Goal: Feedback & Contribution: Leave review/rating

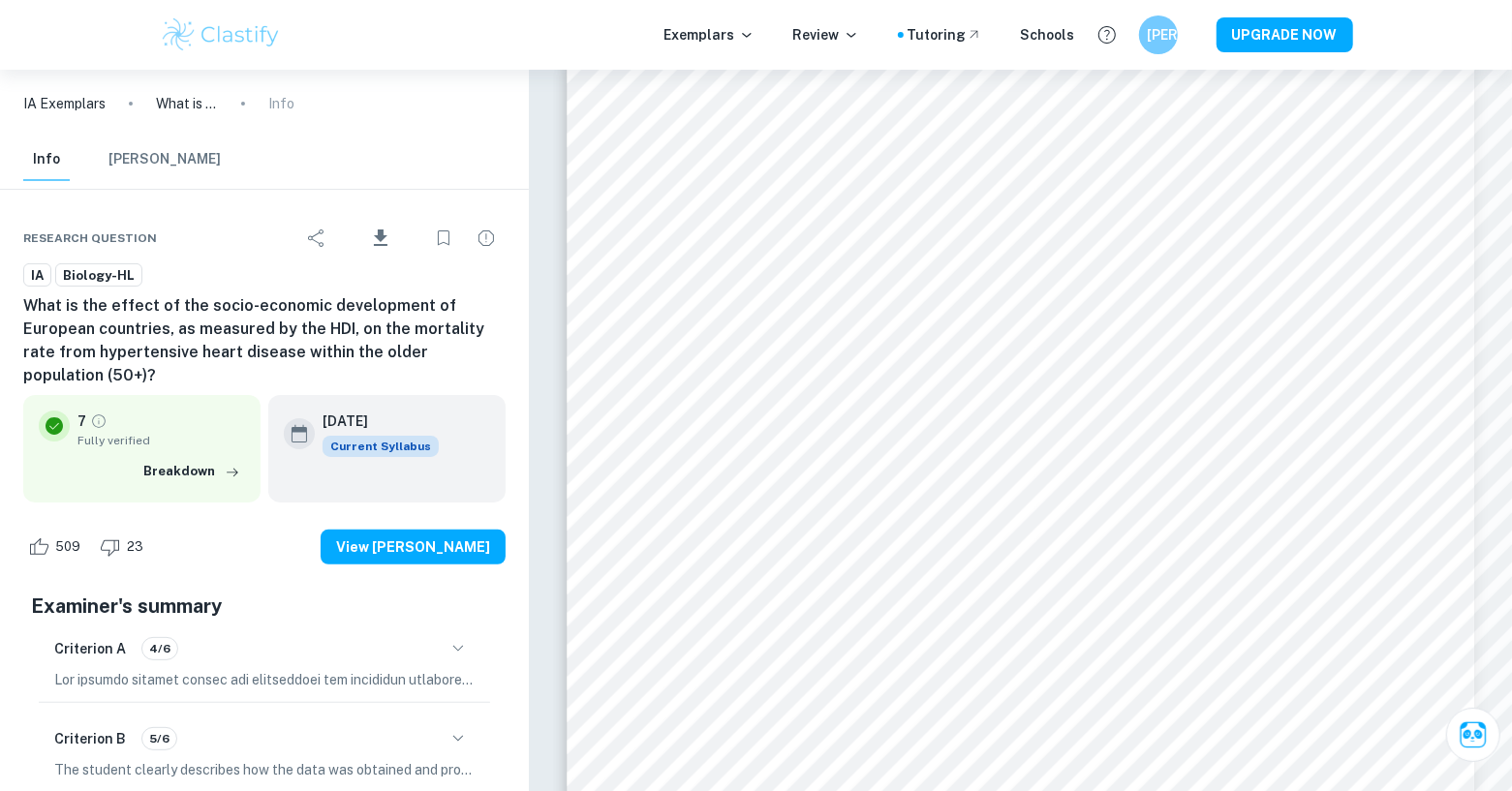
click at [126, 139] on button "Mark Scheme" at bounding box center [165, 160] width 112 height 43
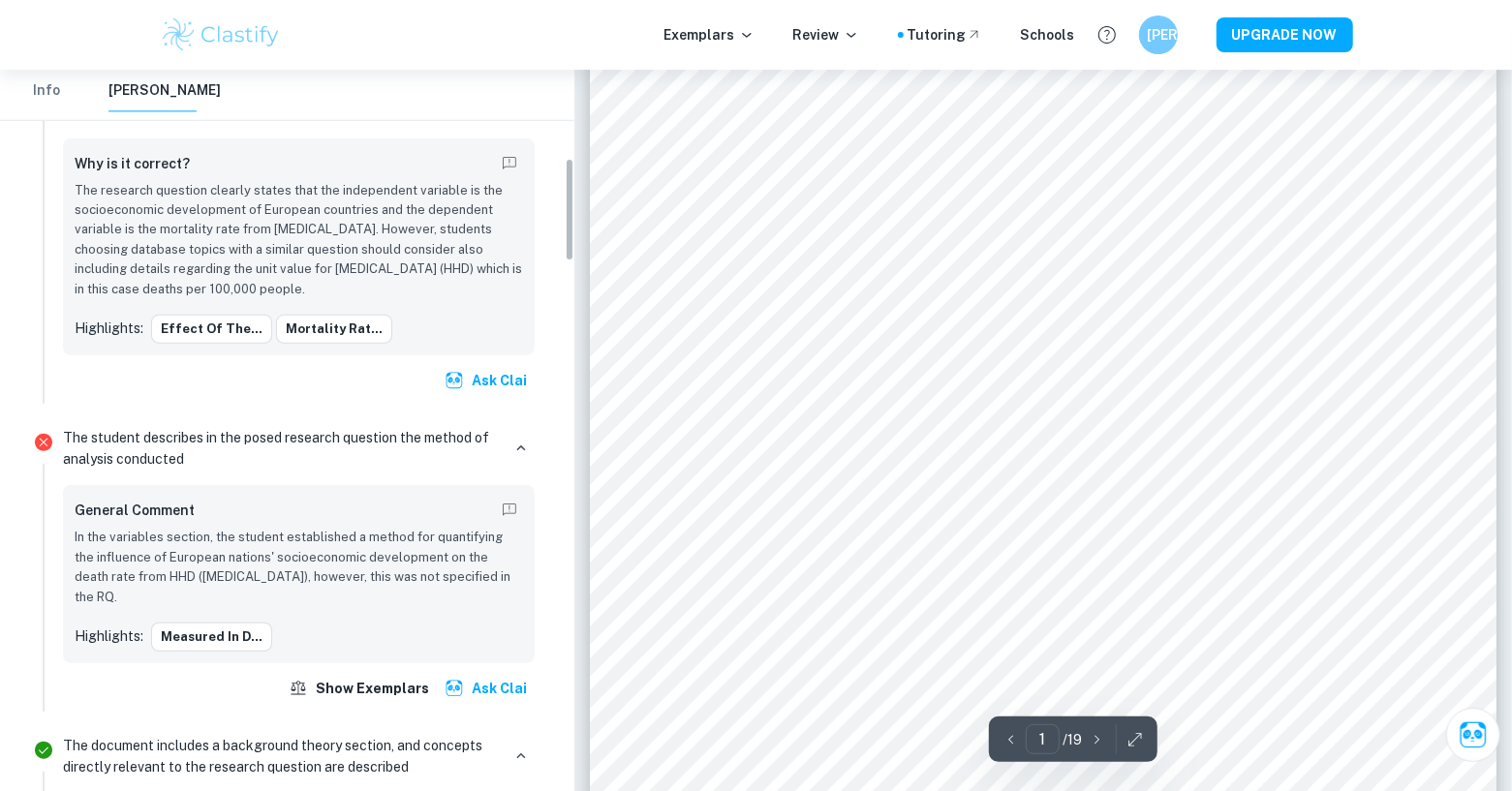
scroll to position [620, 0]
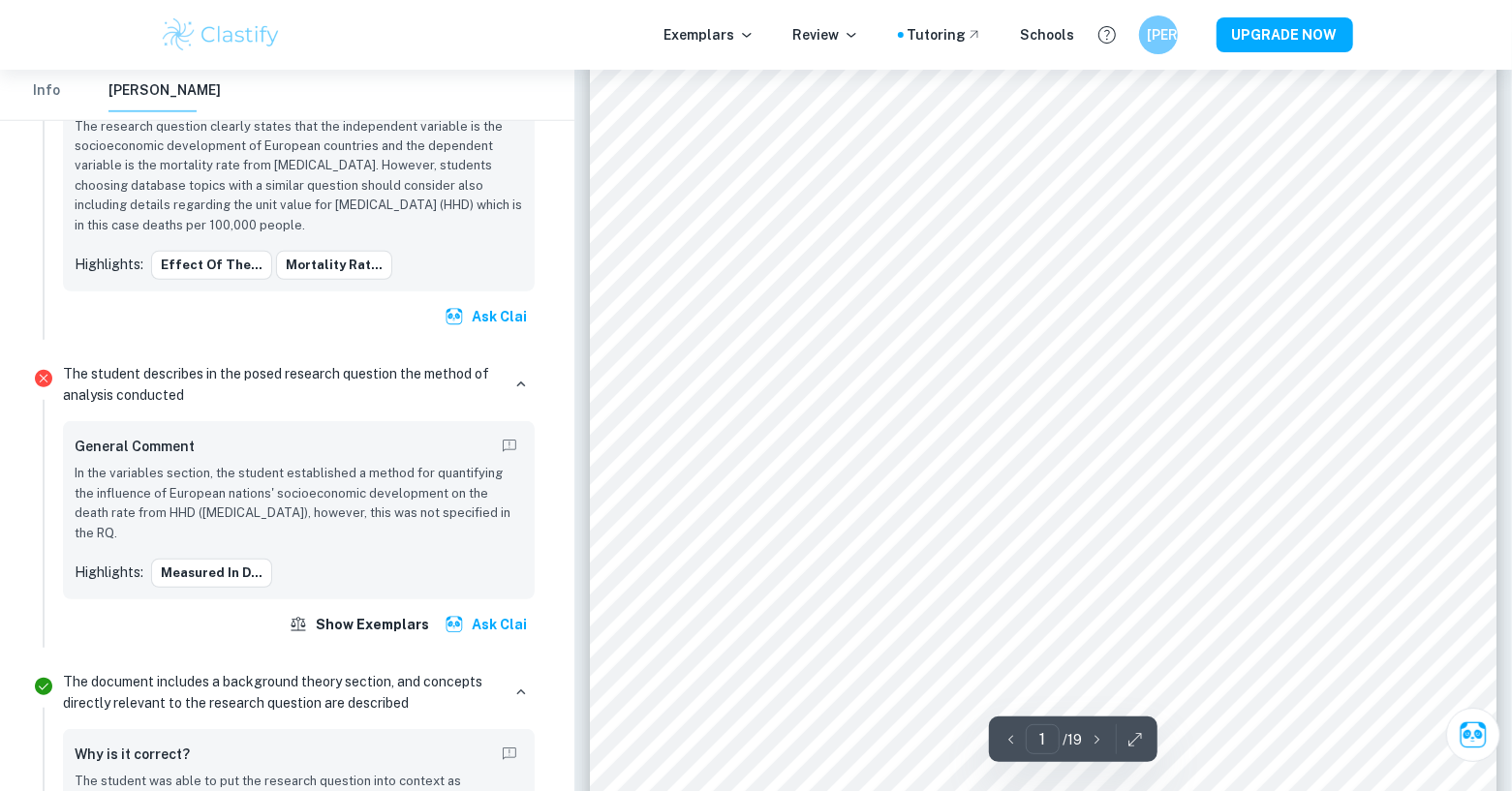
click at [299, 501] on p "In the variables section, the student established a method for quantifying the …" at bounding box center [299, 503] width 448 height 80
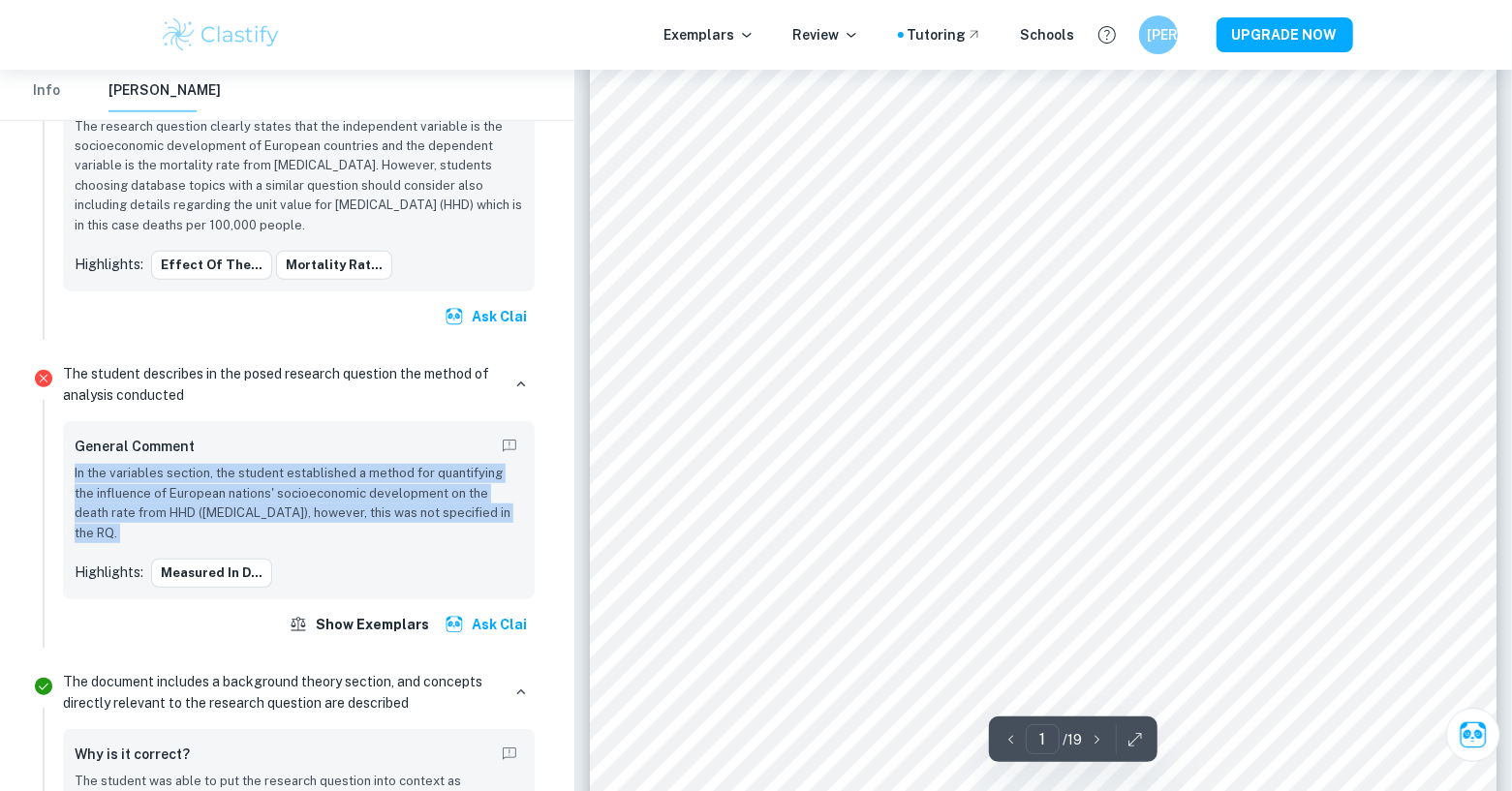
click at [299, 501] on p "In the variables section, the student established a method for quantifying the …" at bounding box center [299, 503] width 448 height 80
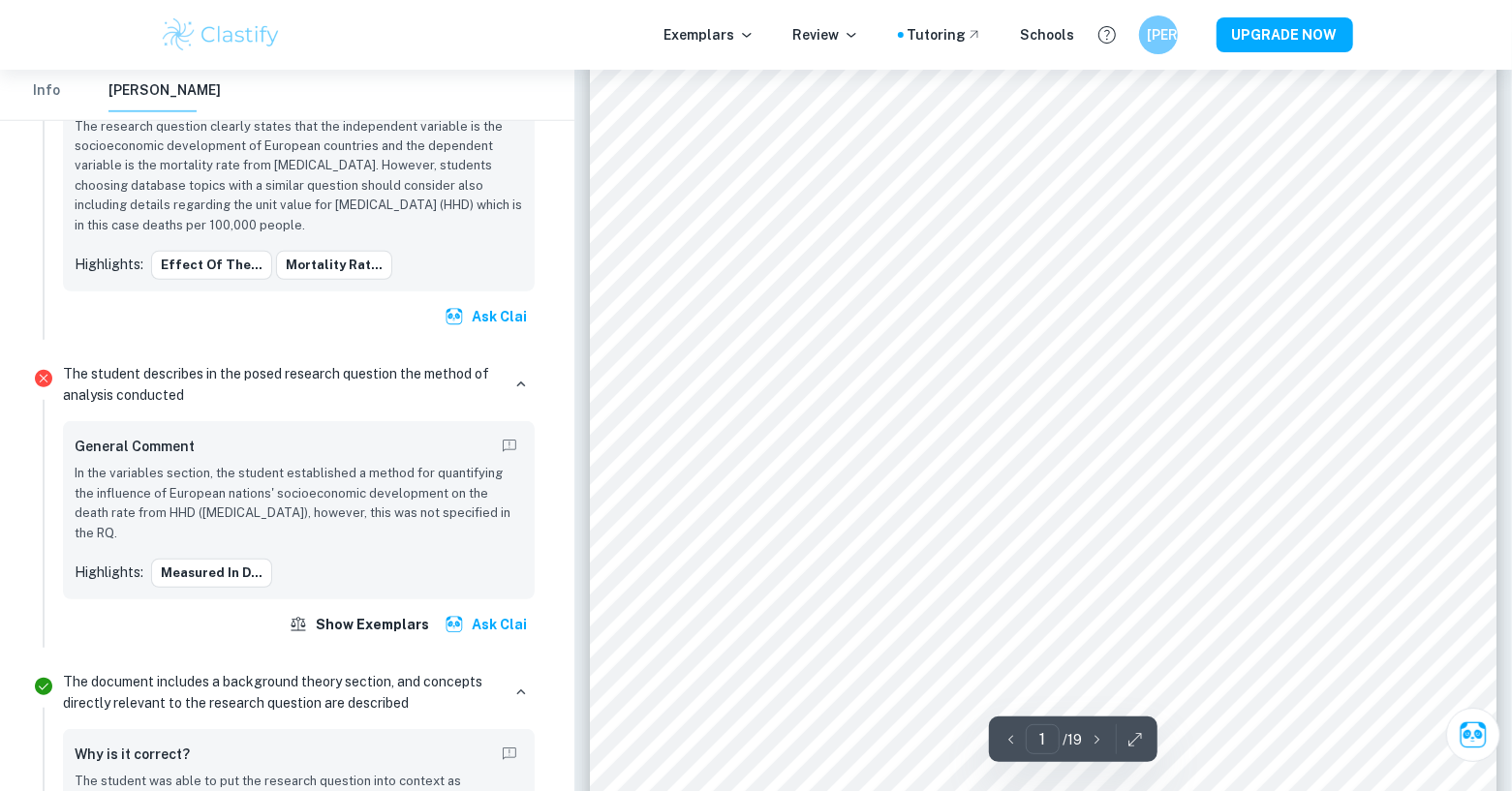
click at [290, 530] on p "In the variables section, the student established a method for quantifying the …" at bounding box center [299, 503] width 448 height 80
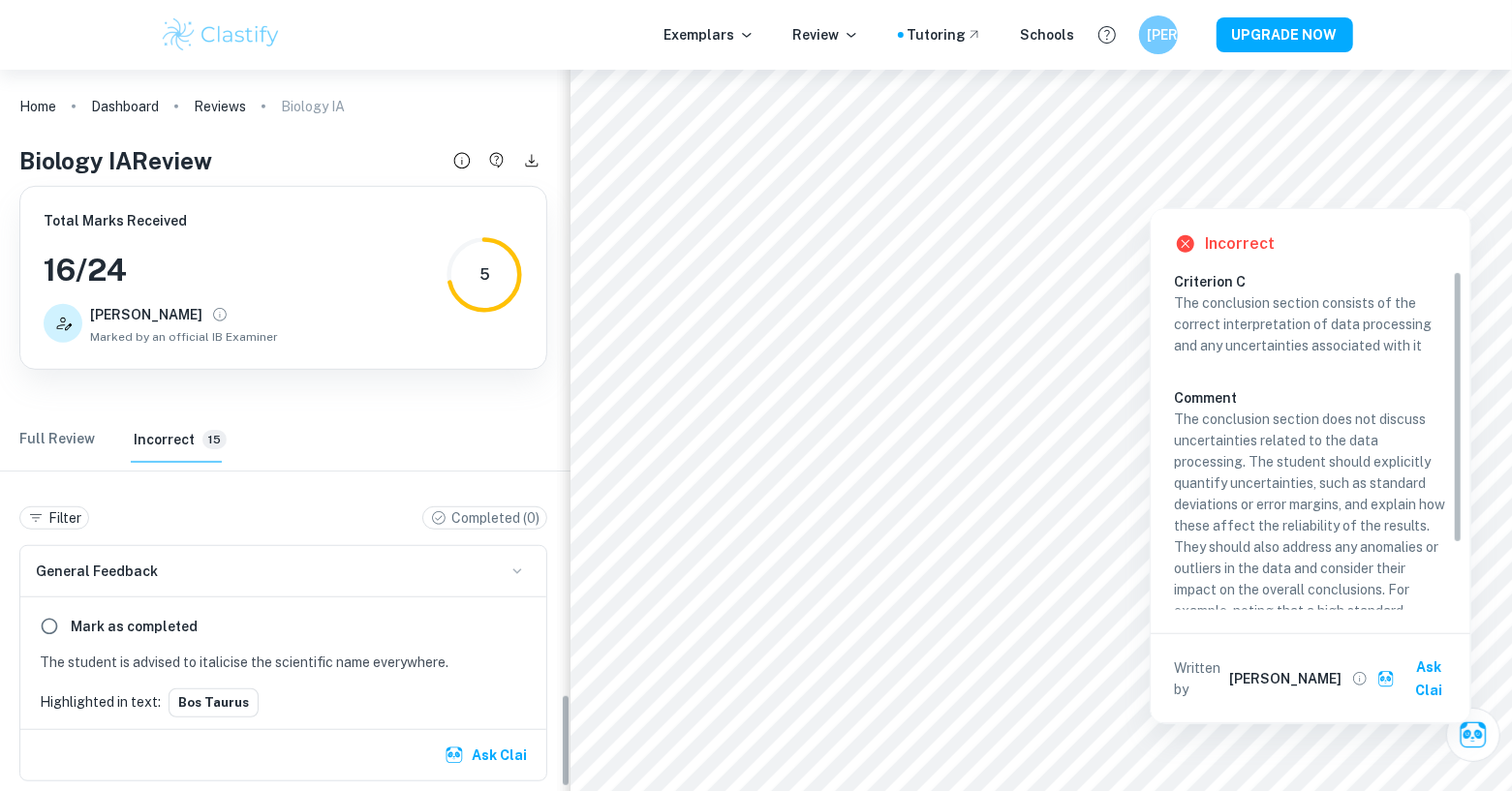
scroll to position [145, 0]
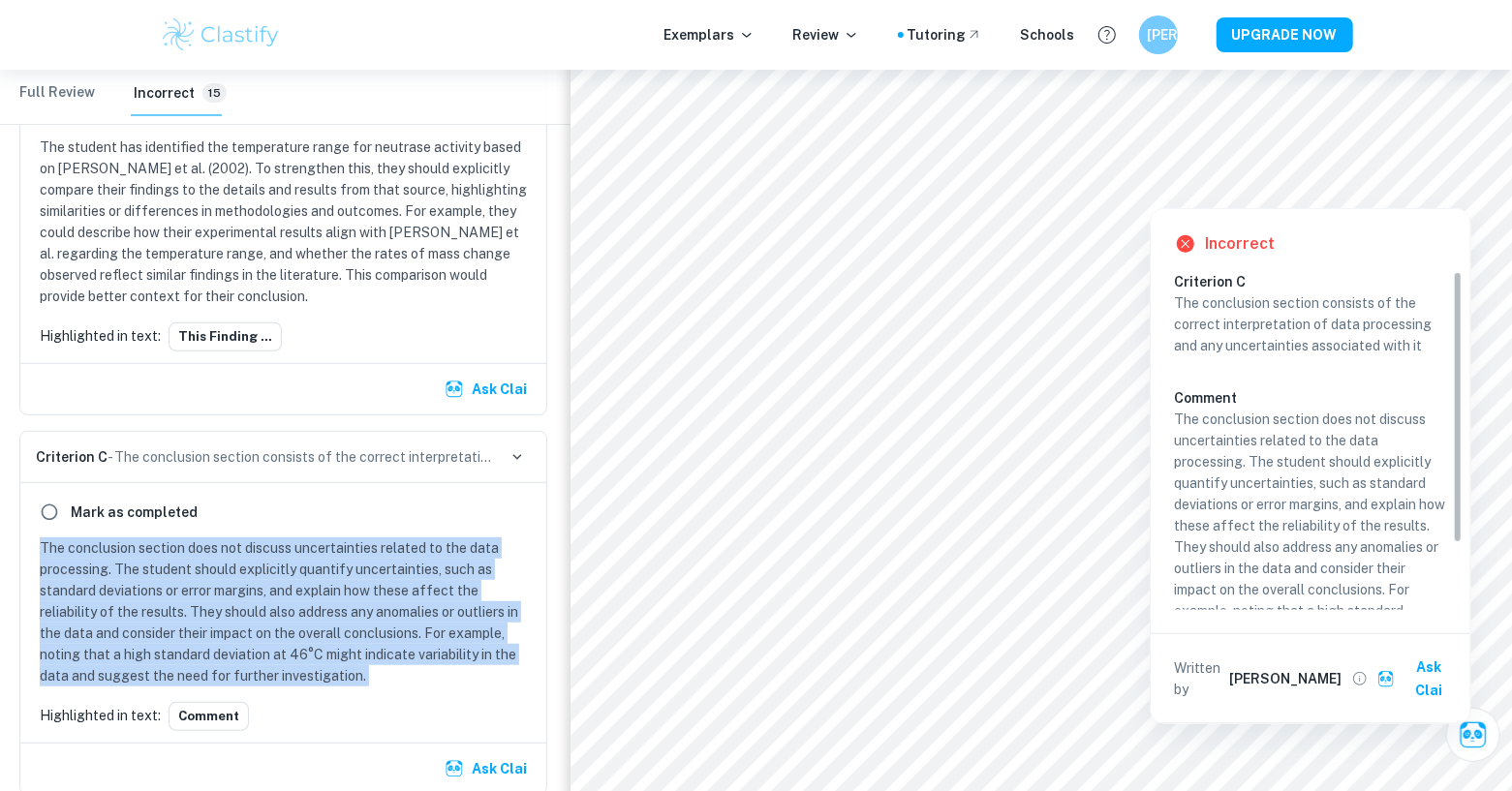
click at [97, 86] on div "Full Review Incorrect 15" at bounding box center [283, 93] width 527 height 47
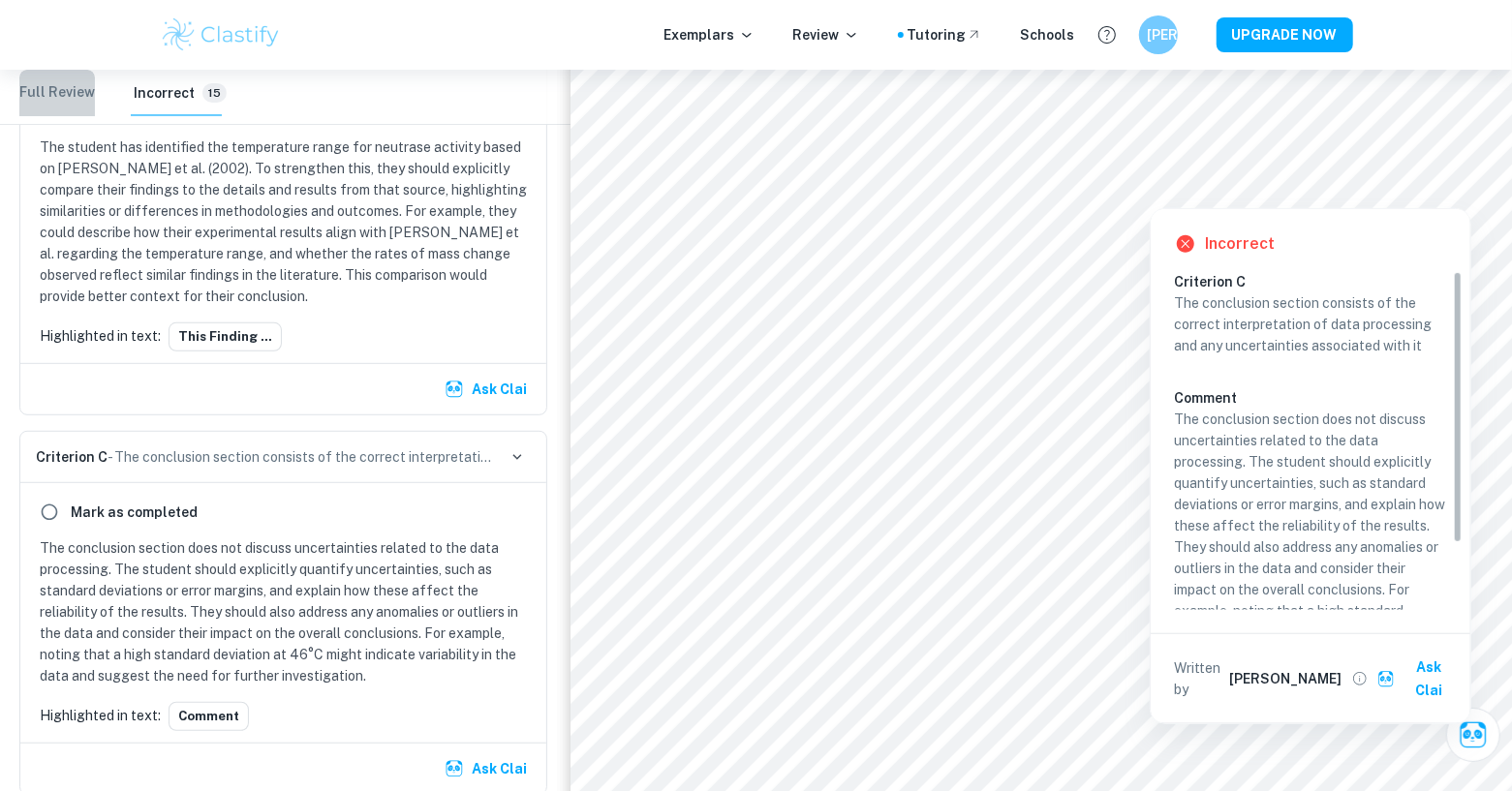
click at [84, 92] on Review "Full Review" at bounding box center [57, 93] width 76 height 47
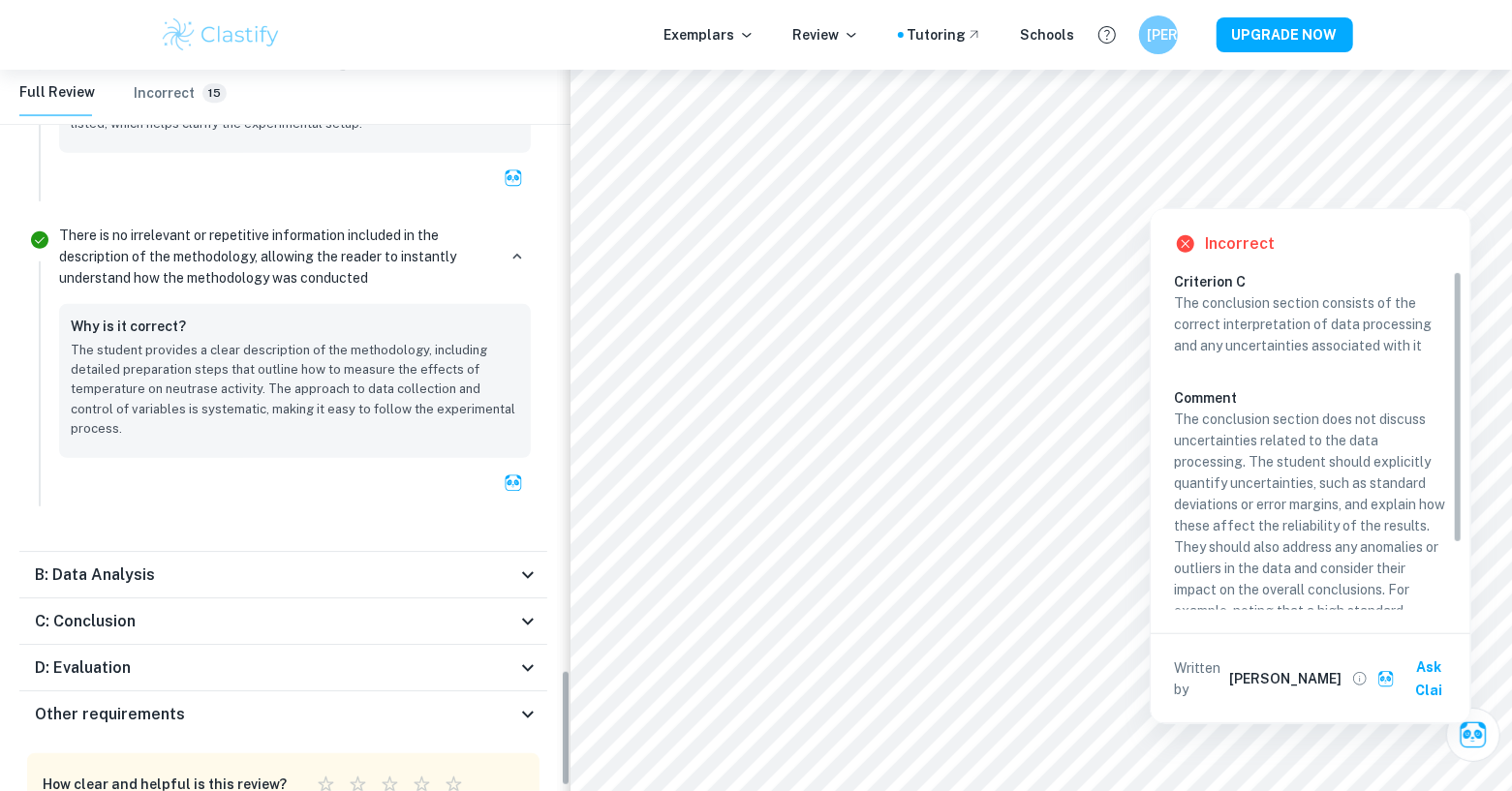
scroll to position [3755, 0]
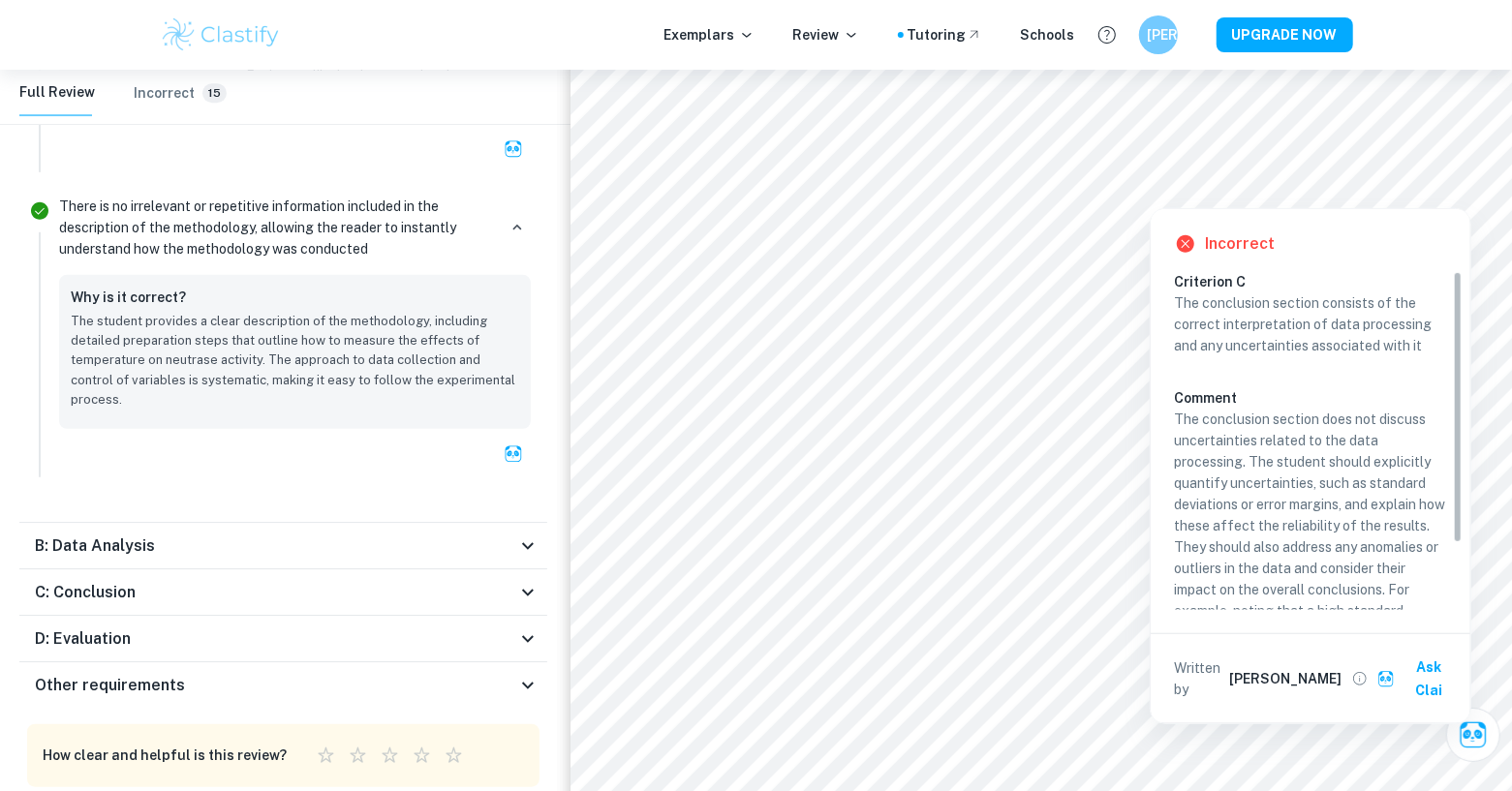
click at [110, 534] on h6 "B: Data Analysis" at bounding box center [95, 545] width 120 height 23
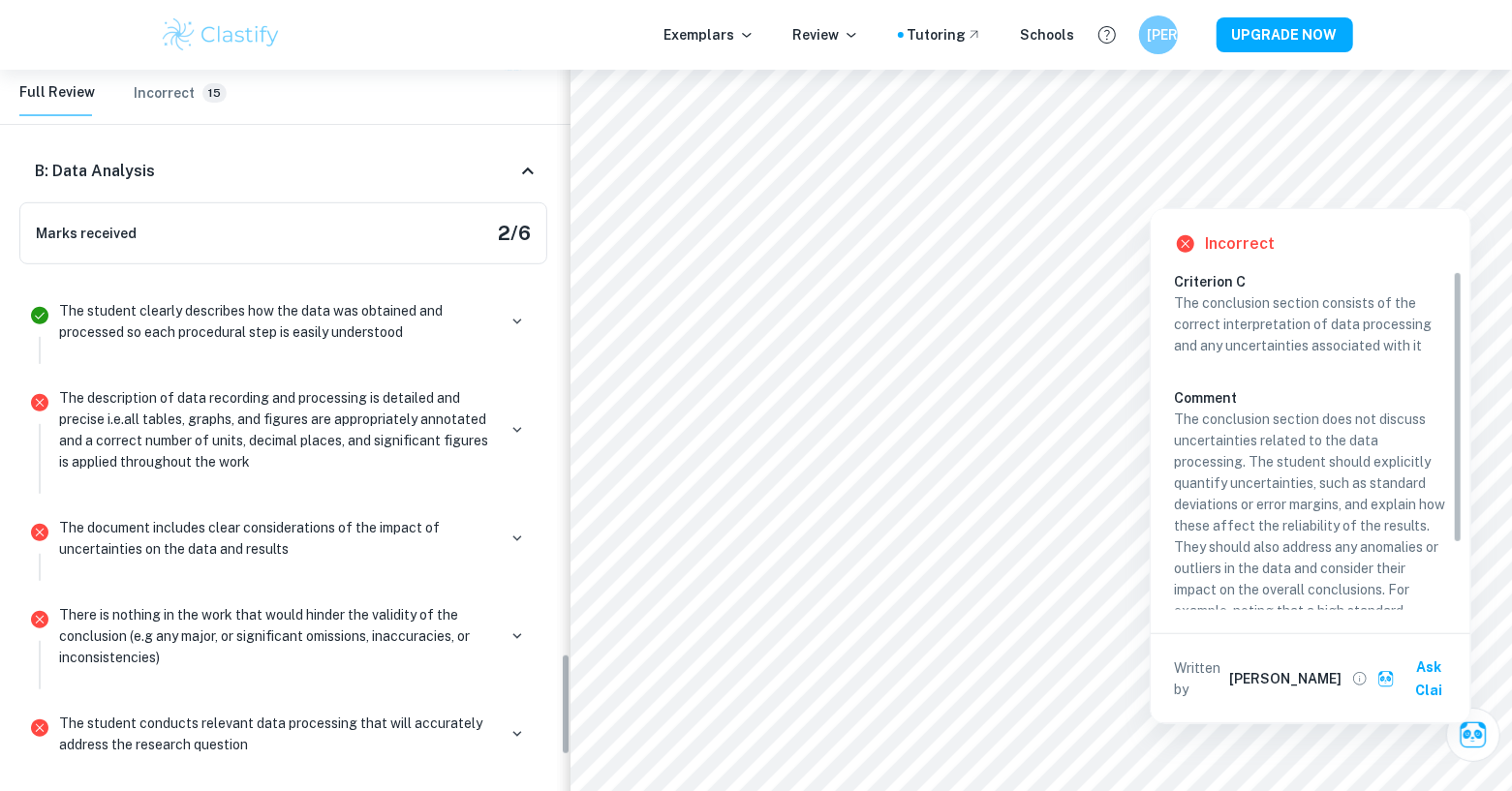
scroll to position [4139, 0]
click at [485, 205] on div "Marks received 2 / 6" at bounding box center [283, 233] width 527 height 62
click at [475, 202] on div "Marks received 2 / 6" at bounding box center [283, 233] width 527 height 62
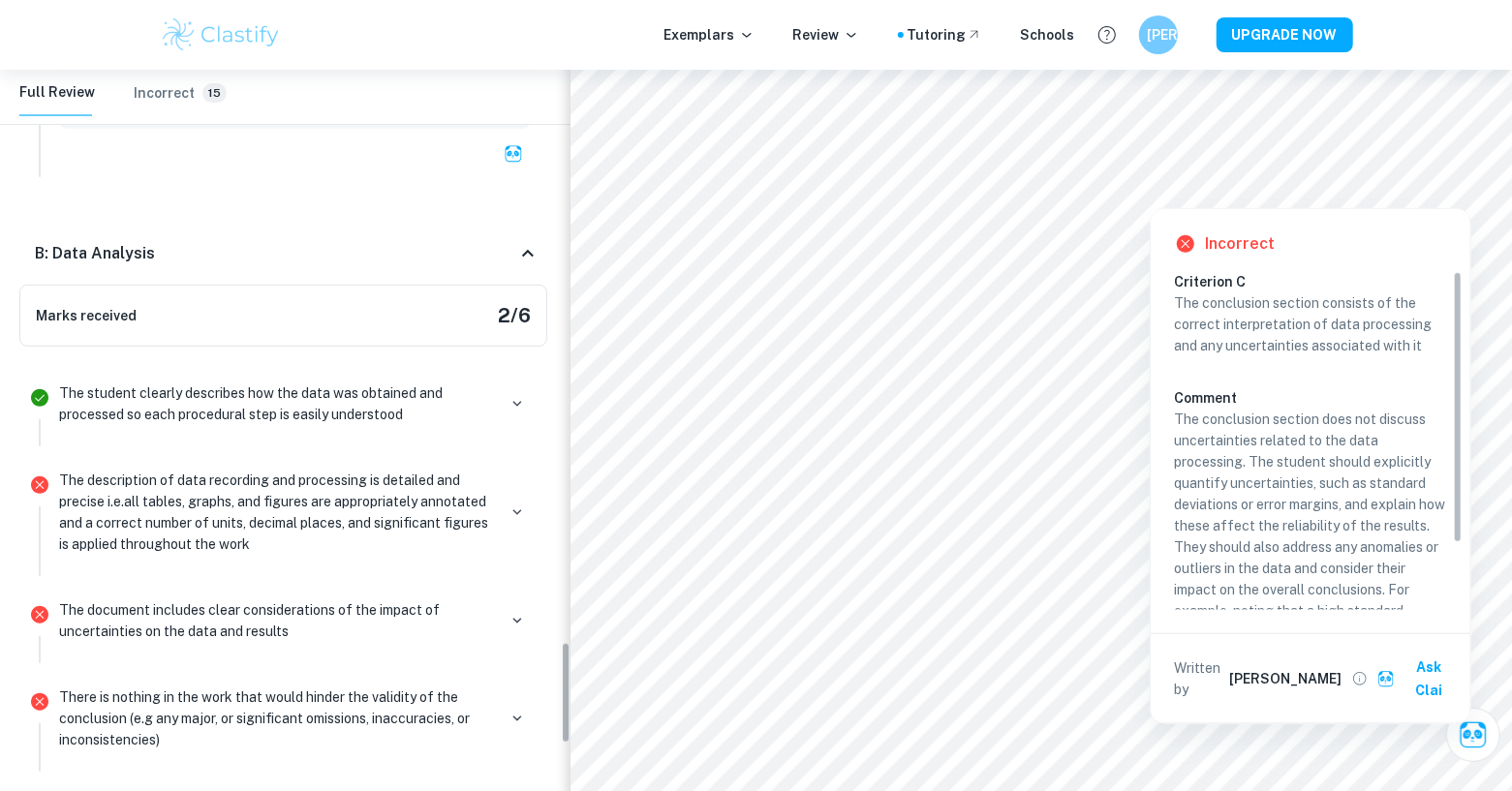
click at [498, 242] on div "B: Data Analysis" at bounding box center [276, 253] width 481 height 23
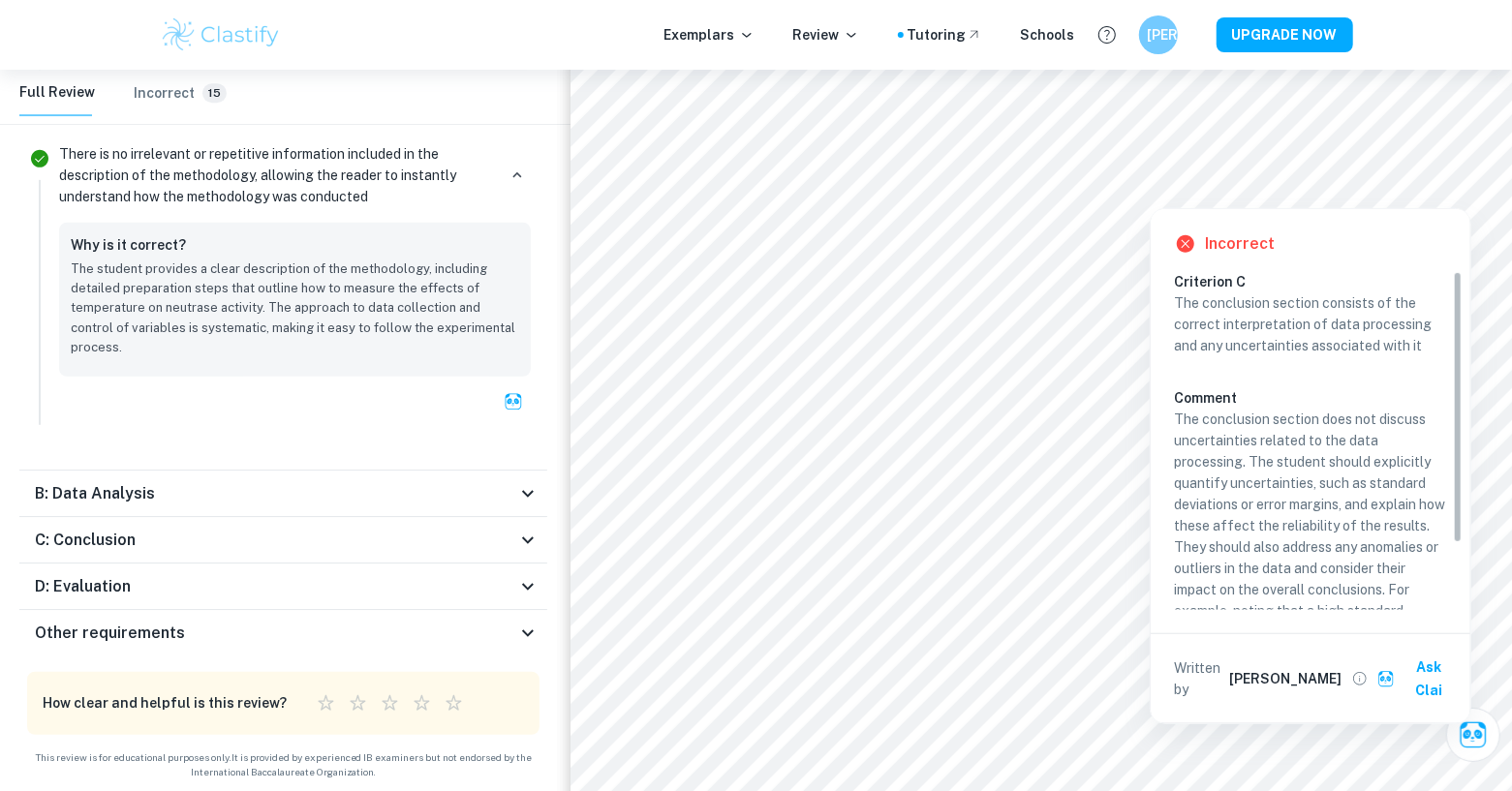
scroll to position [3755, 0]
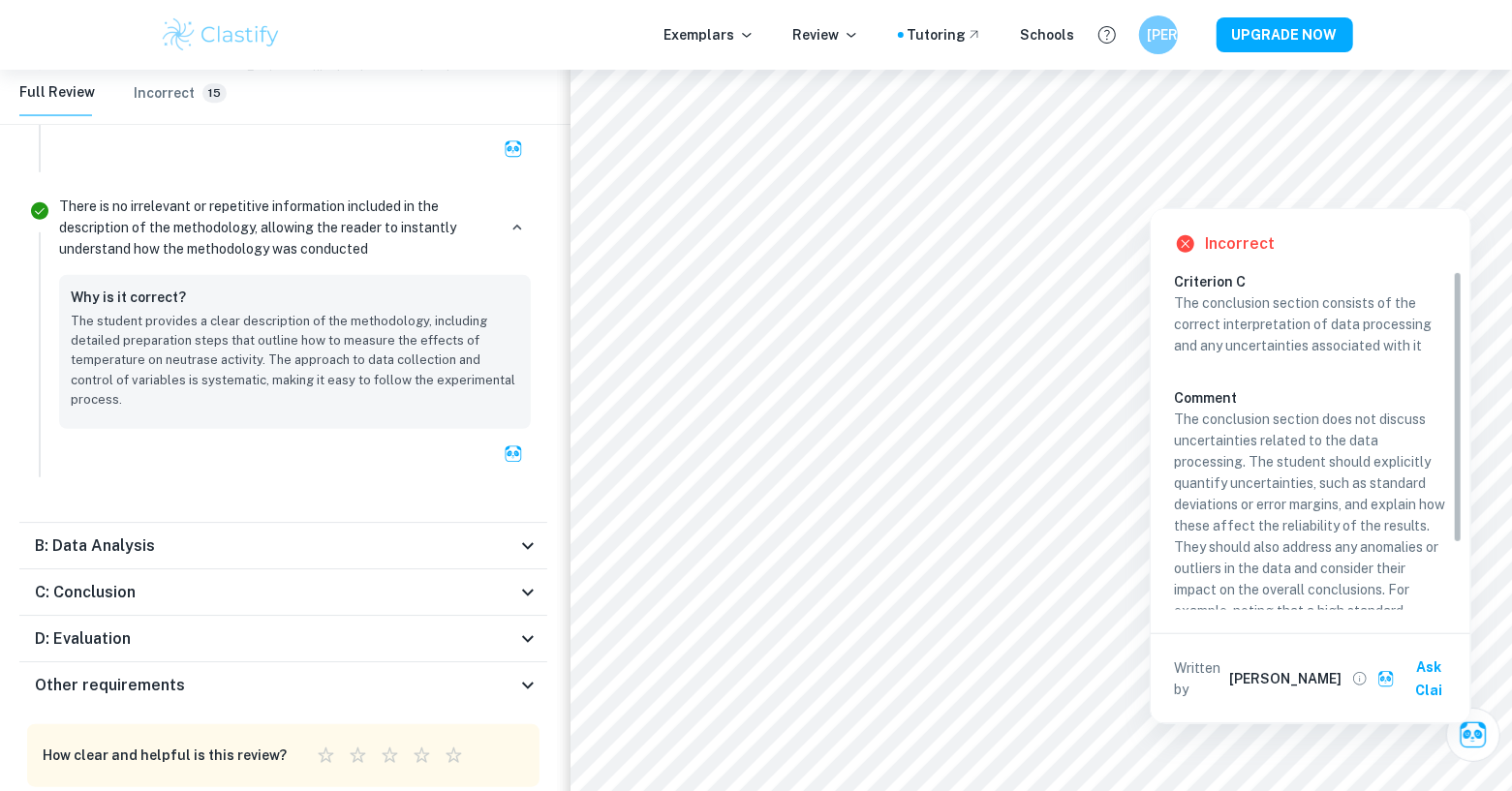
click at [188, 581] on div "C: Conclusion" at bounding box center [276, 592] width 481 height 23
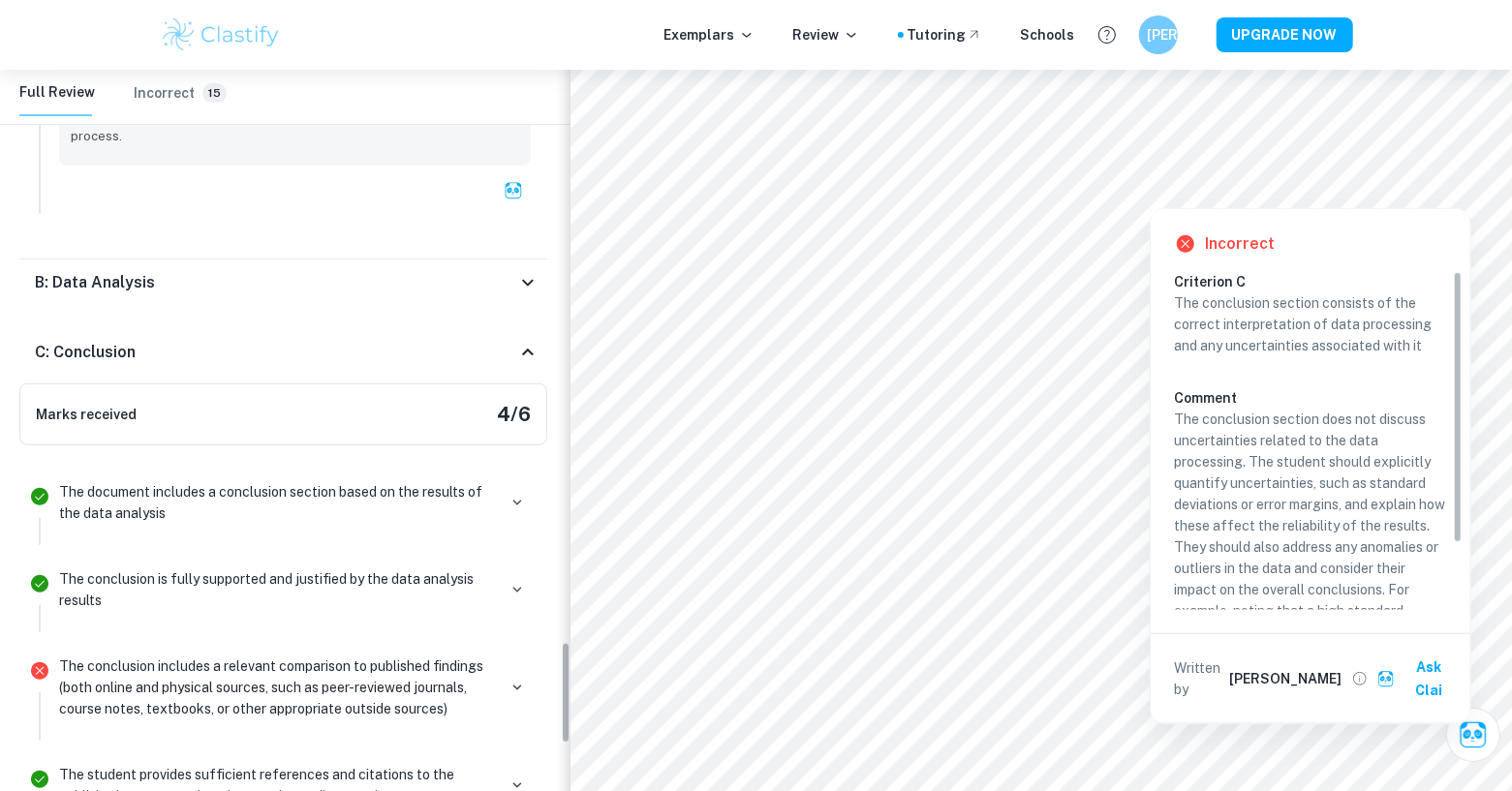
scroll to position [4029, 0]
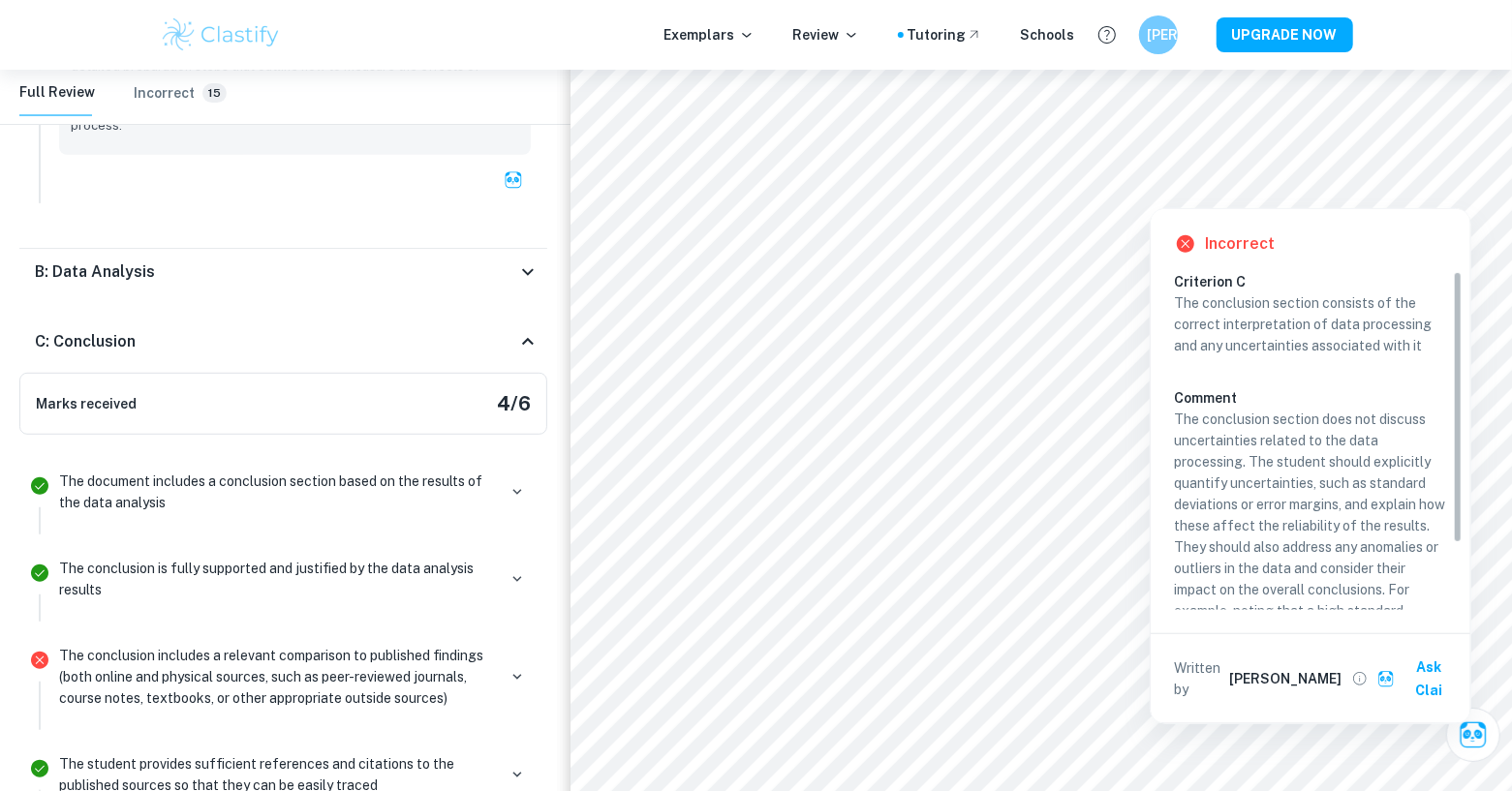
click at [275, 373] on div "Marks received 4 / 6" at bounding box center [283, 403] width 527 height 62
click at [528, 318] on div "C: Conclusion" at bounding box center [283, 342] width 527 height 62
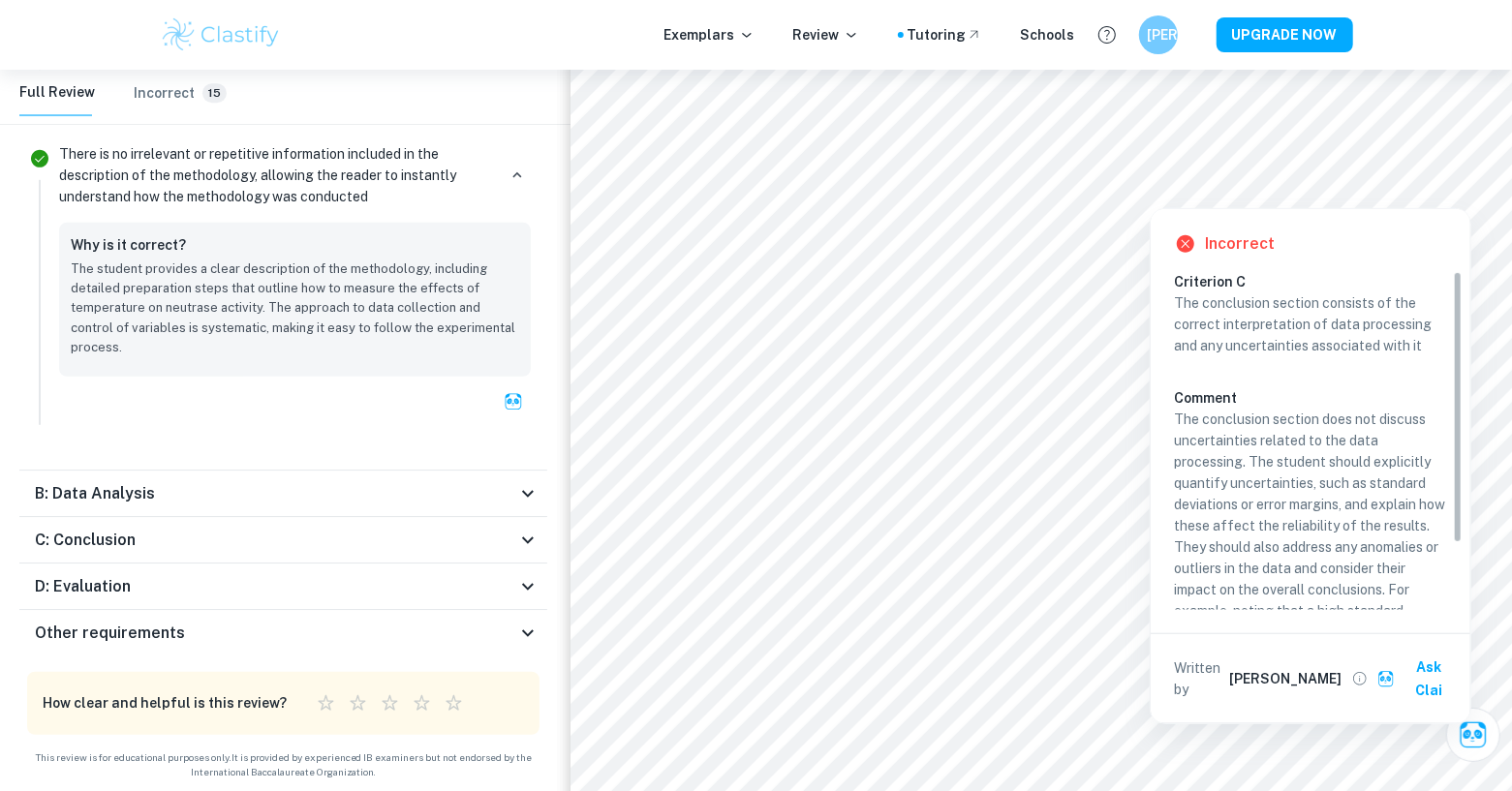
scroll to position [3755, 0]
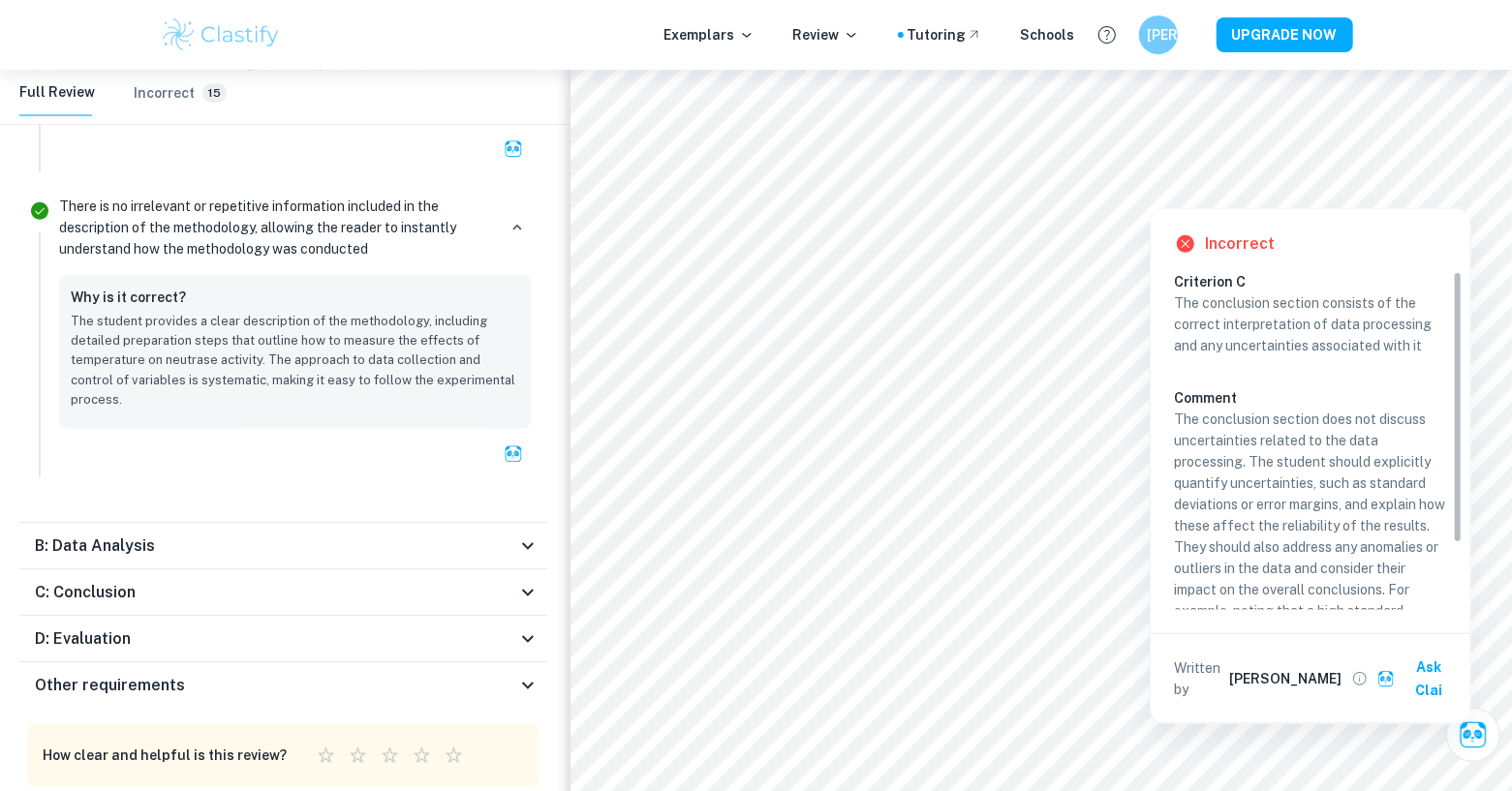
click at [273, 627] on div "D: Evaluation" at bounding box center [276, 638] width 481 height 23
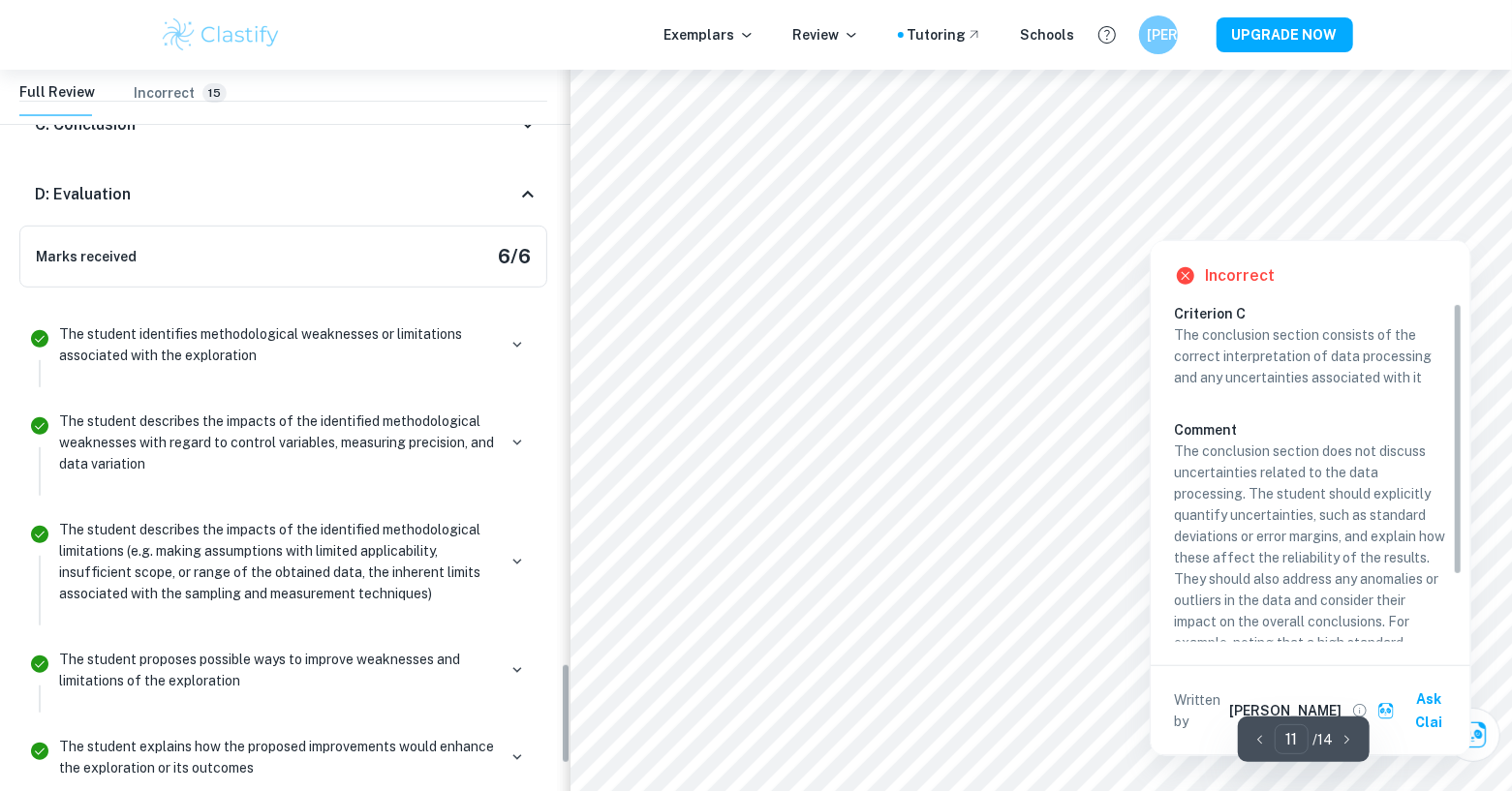
scroll to position [4217, 0]
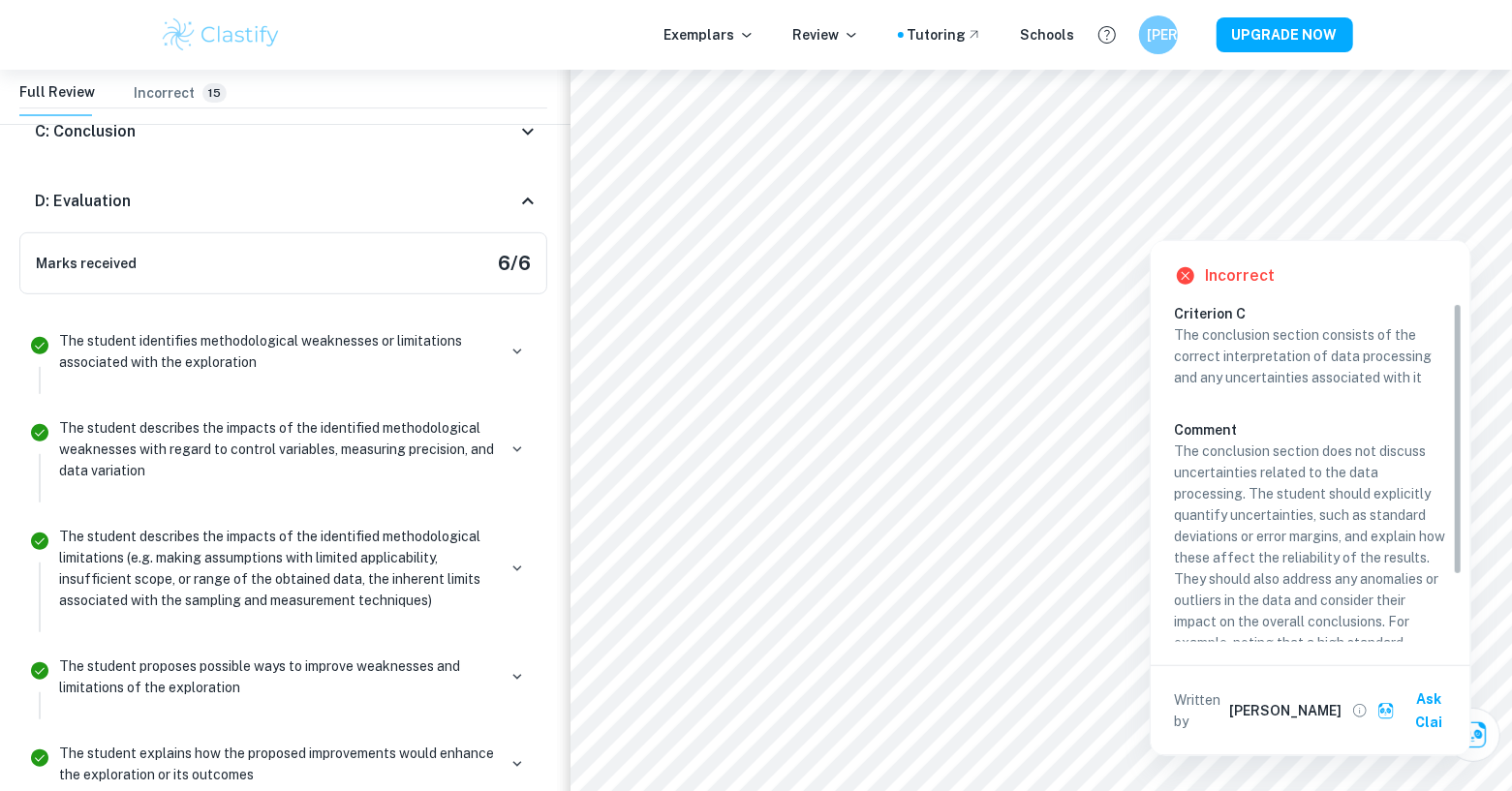
click at [526, 171] on div "D: Evaluation" at bounding box center [283, 202] width 527 height 62
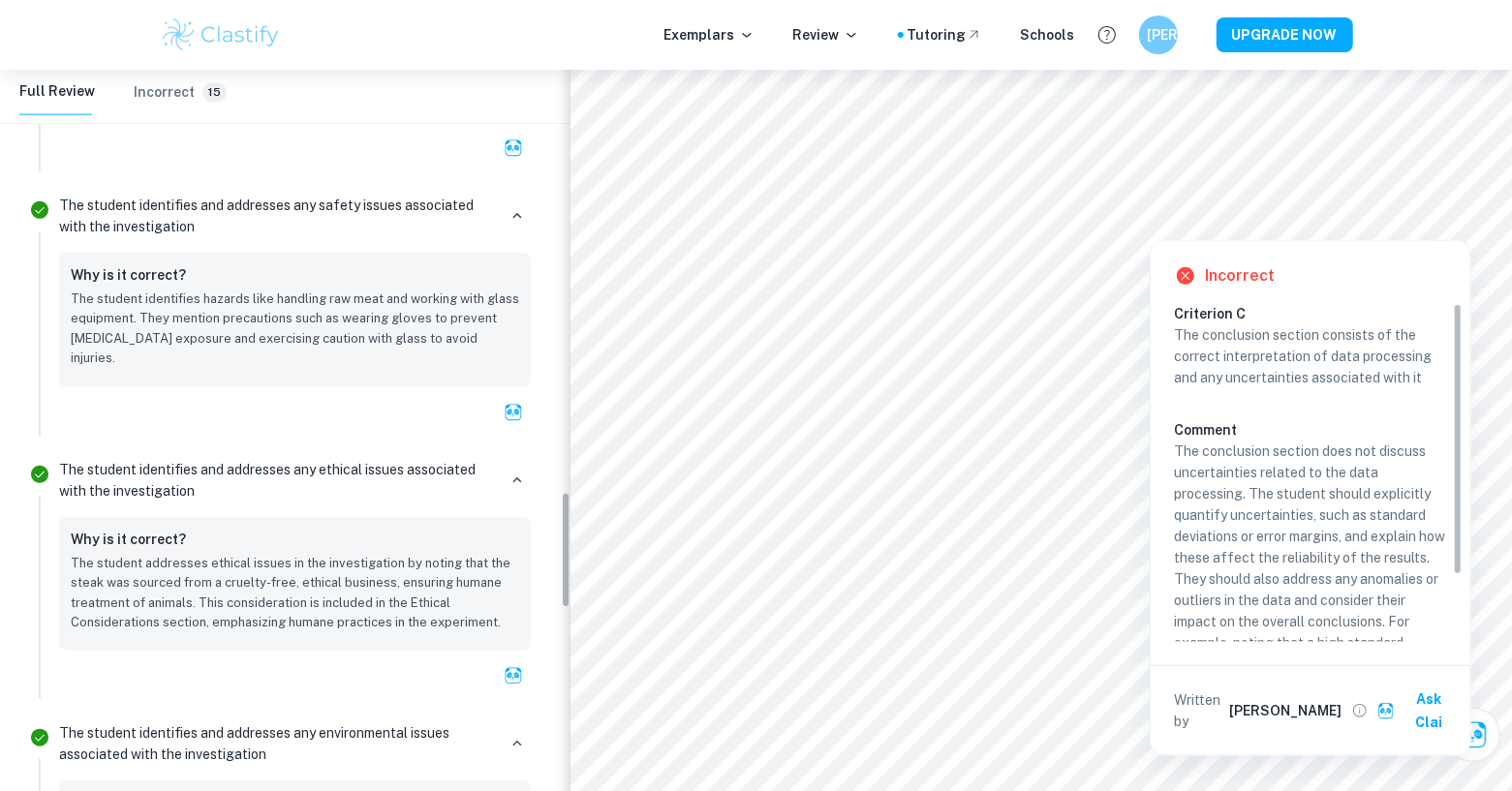
scroll to position [2624, 0]
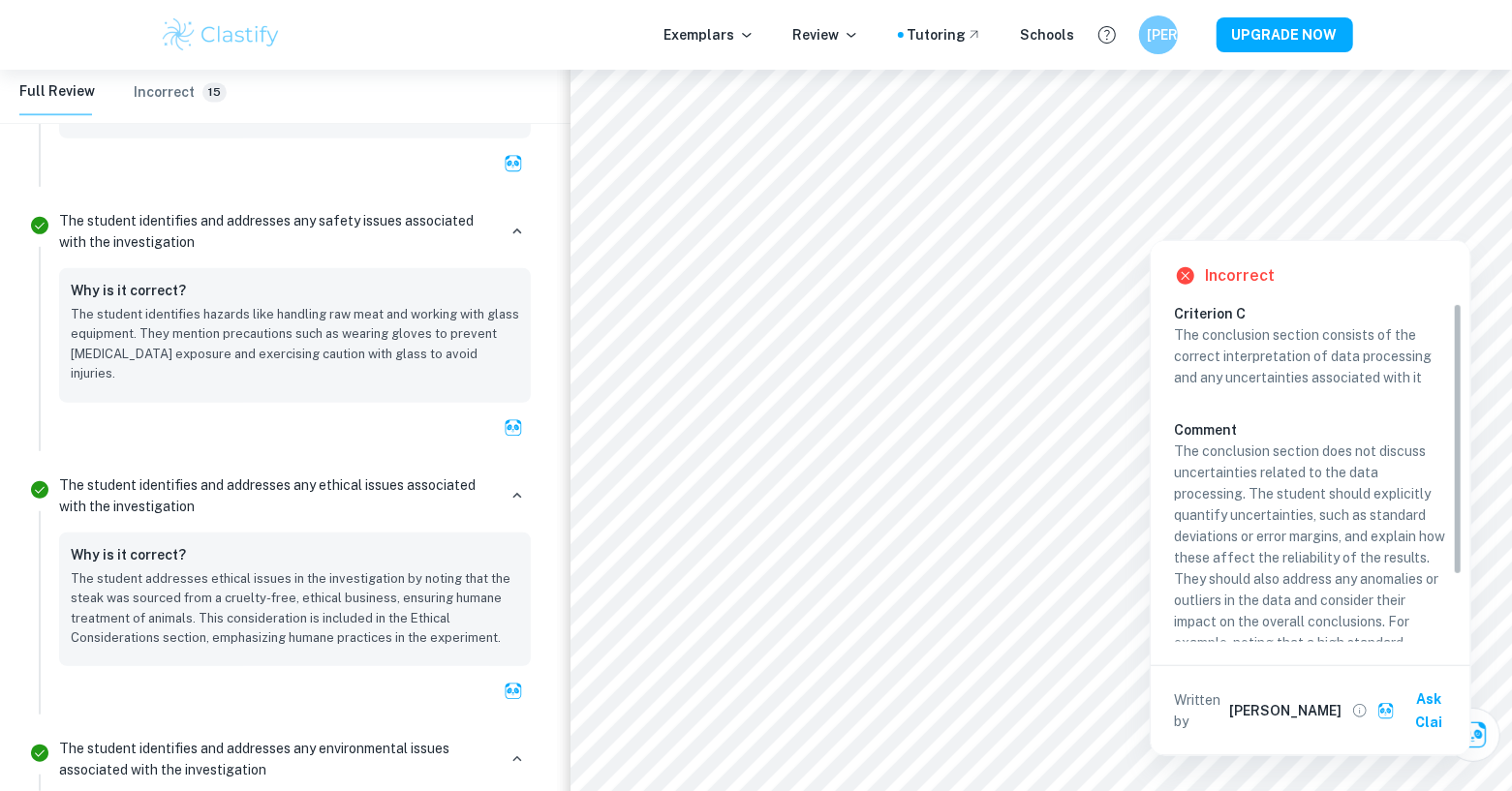
click at [508, 218] on div at bounding box center [516, 231] width 27 height 27
click at [510, 223] on icon "button" at bounding box center [516, 231] width 17 height 17
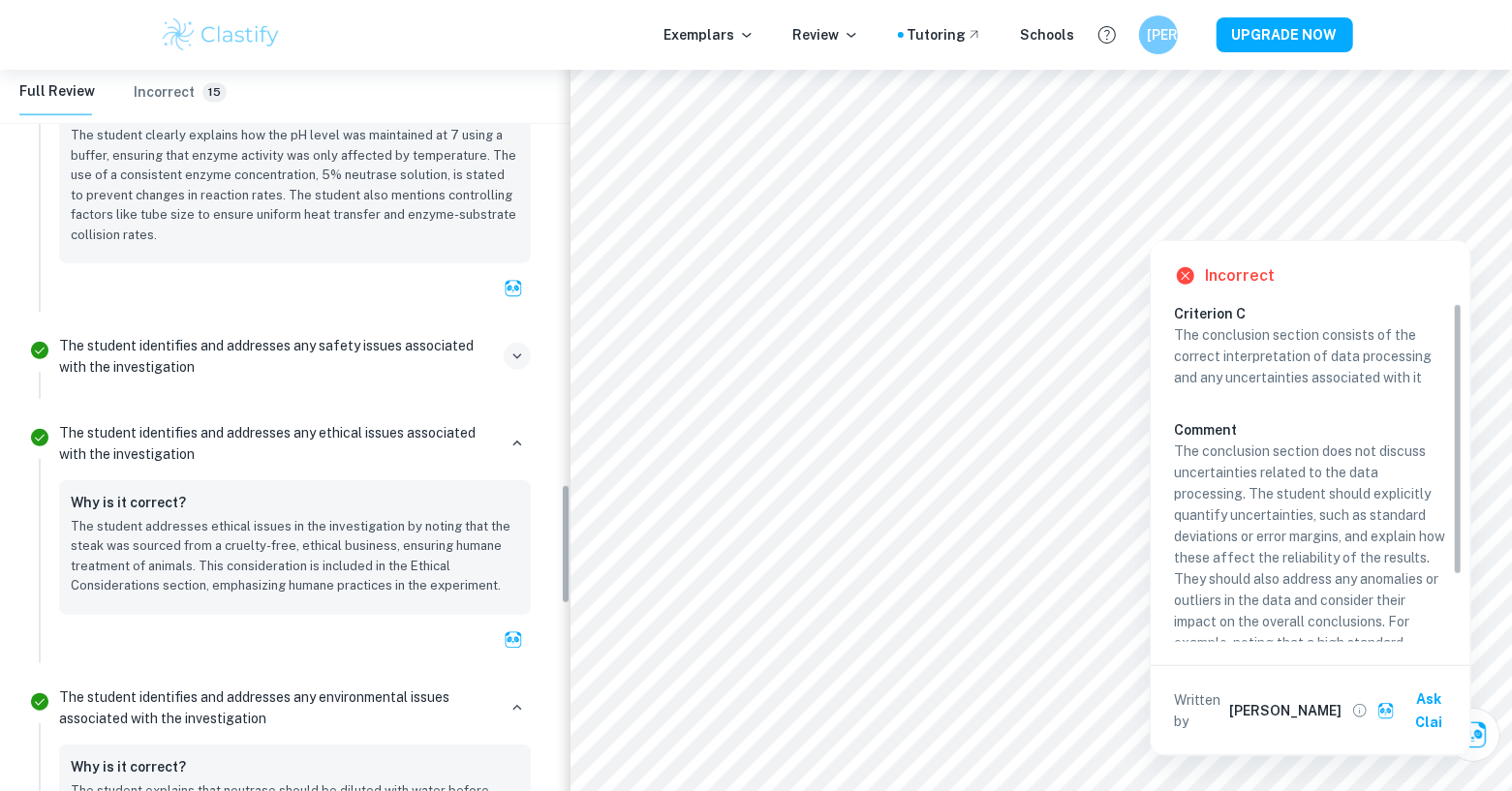
scroll to position [2483, 0]
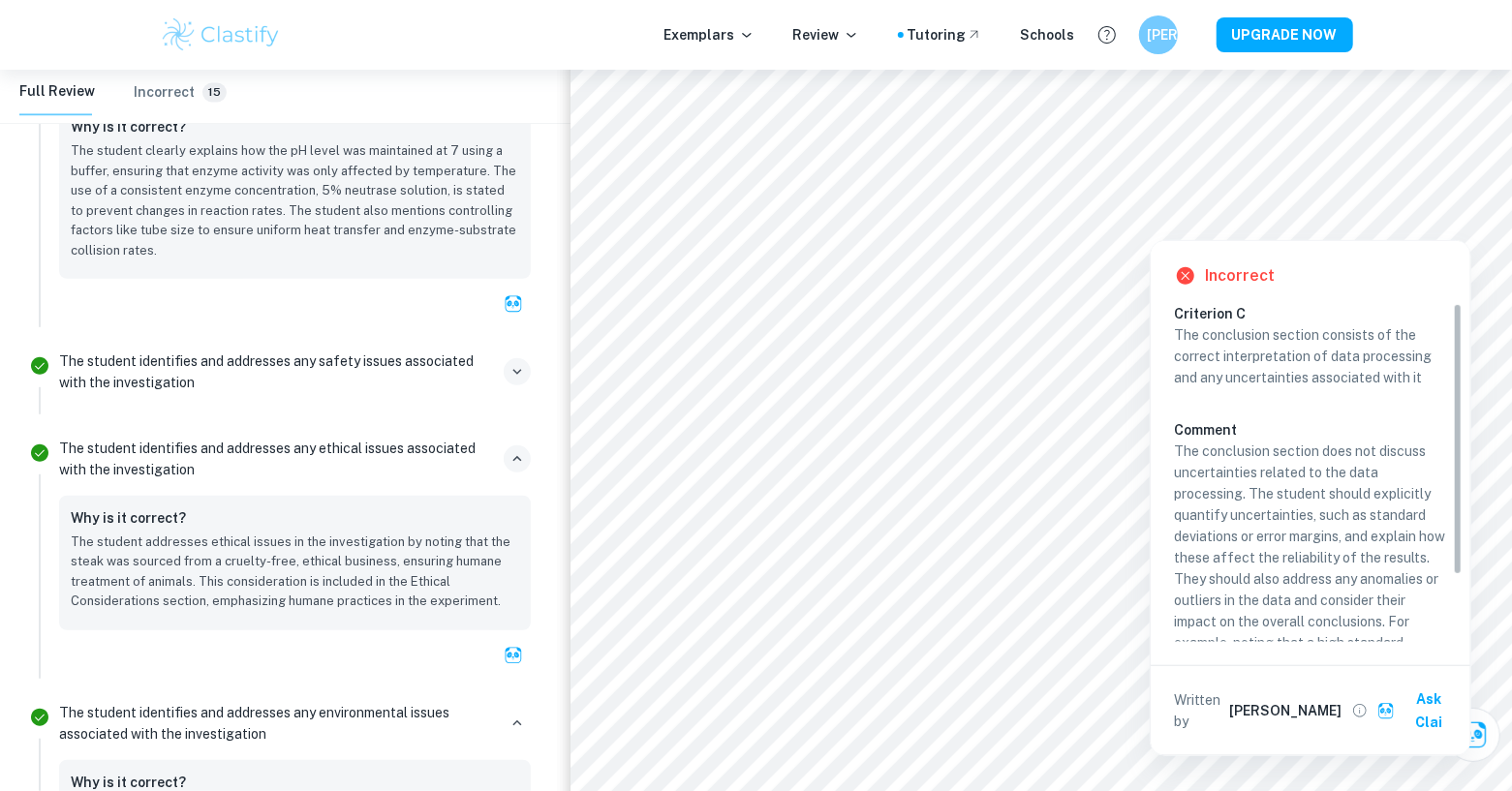
click at [521, 450] on icon "button" at bounding box center [516, 458] width 17 height 17
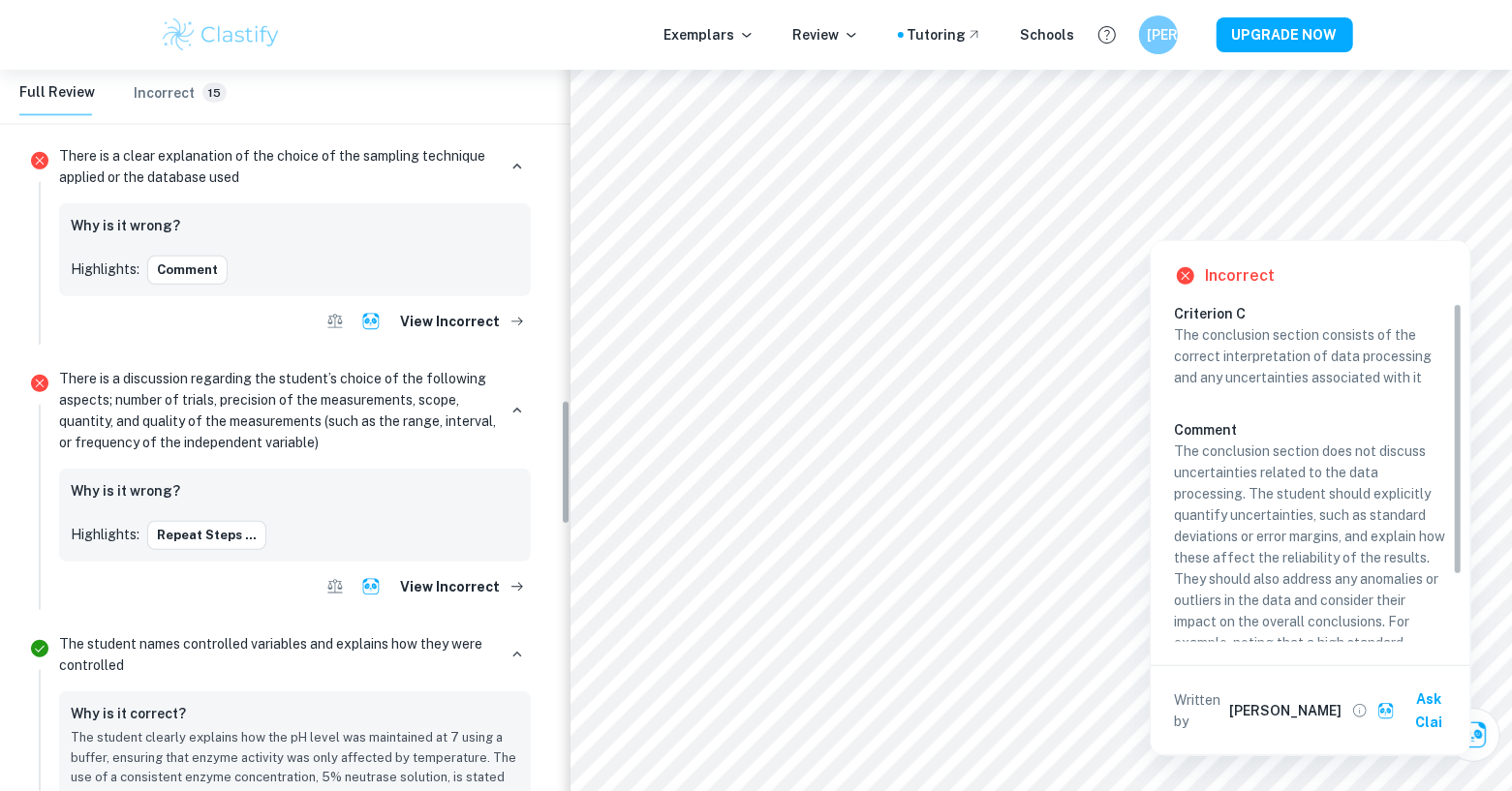
scroll to position [1899, 0]
click at [204, 524] on button "Repeat steps ..." at bounding box center [206, 532] width 119 height 29
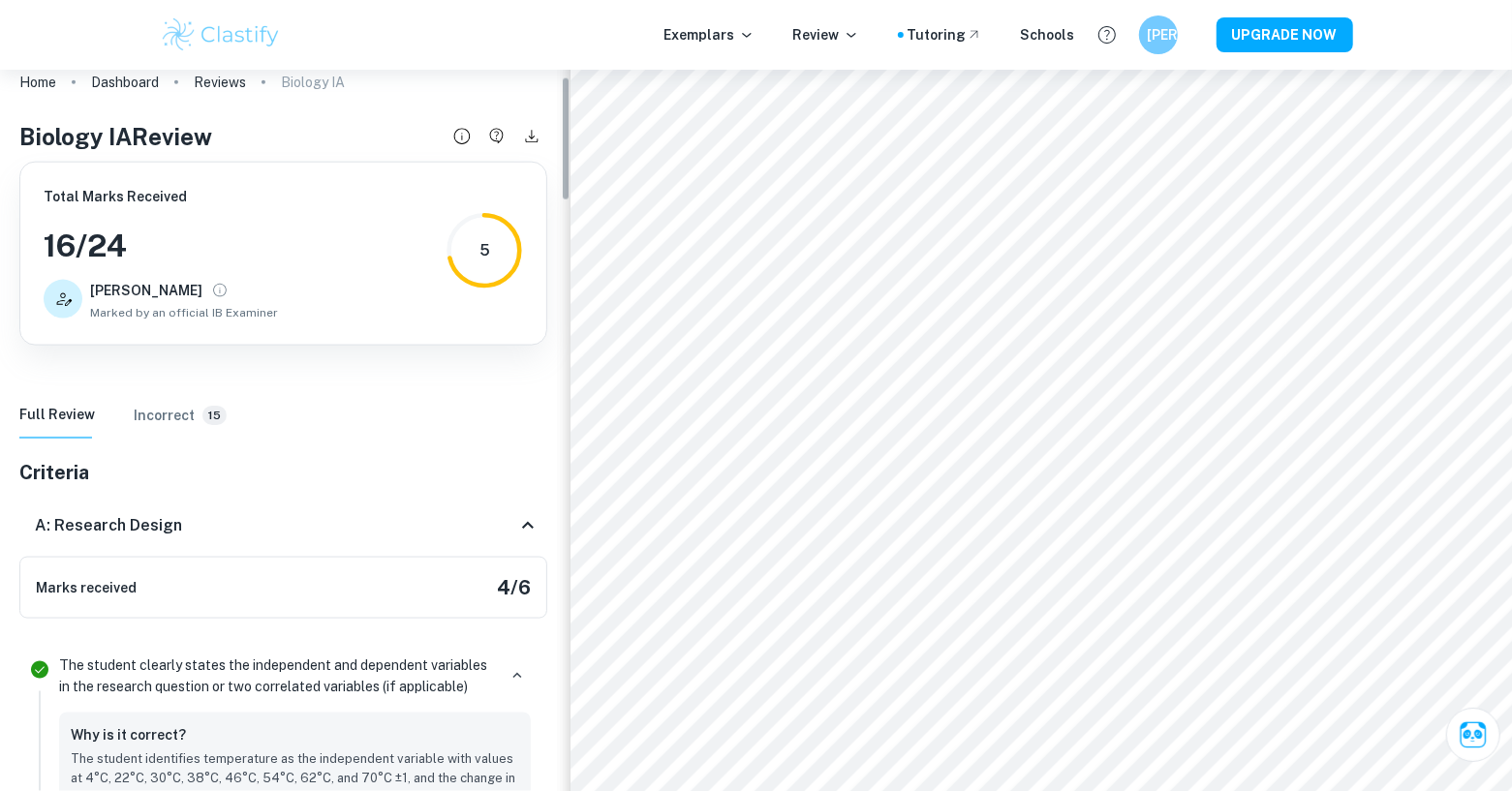
scroll to position [40, 0]
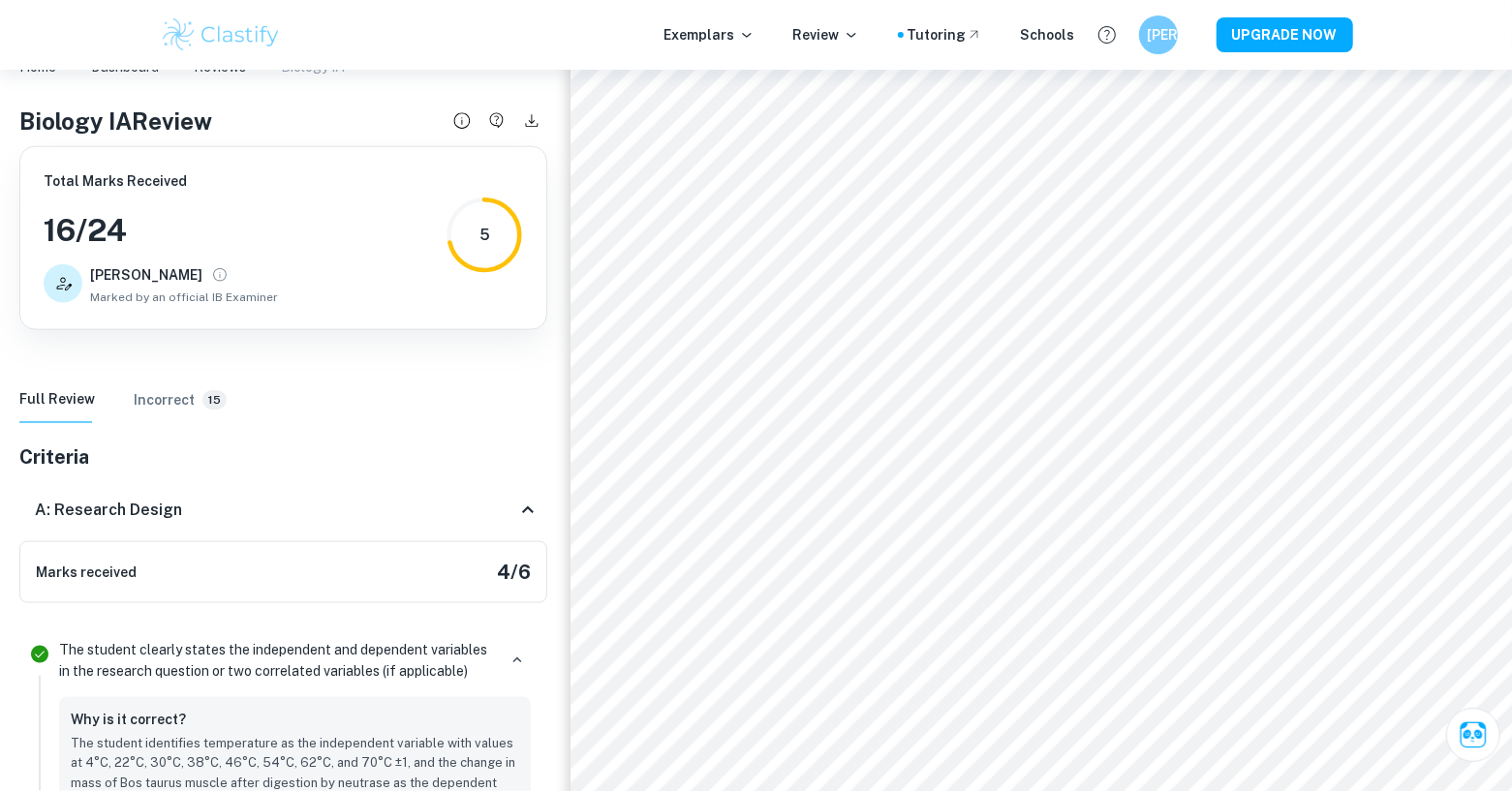
click at [529, 500] on icon at bounding box center [527, 509] width 23 height 23
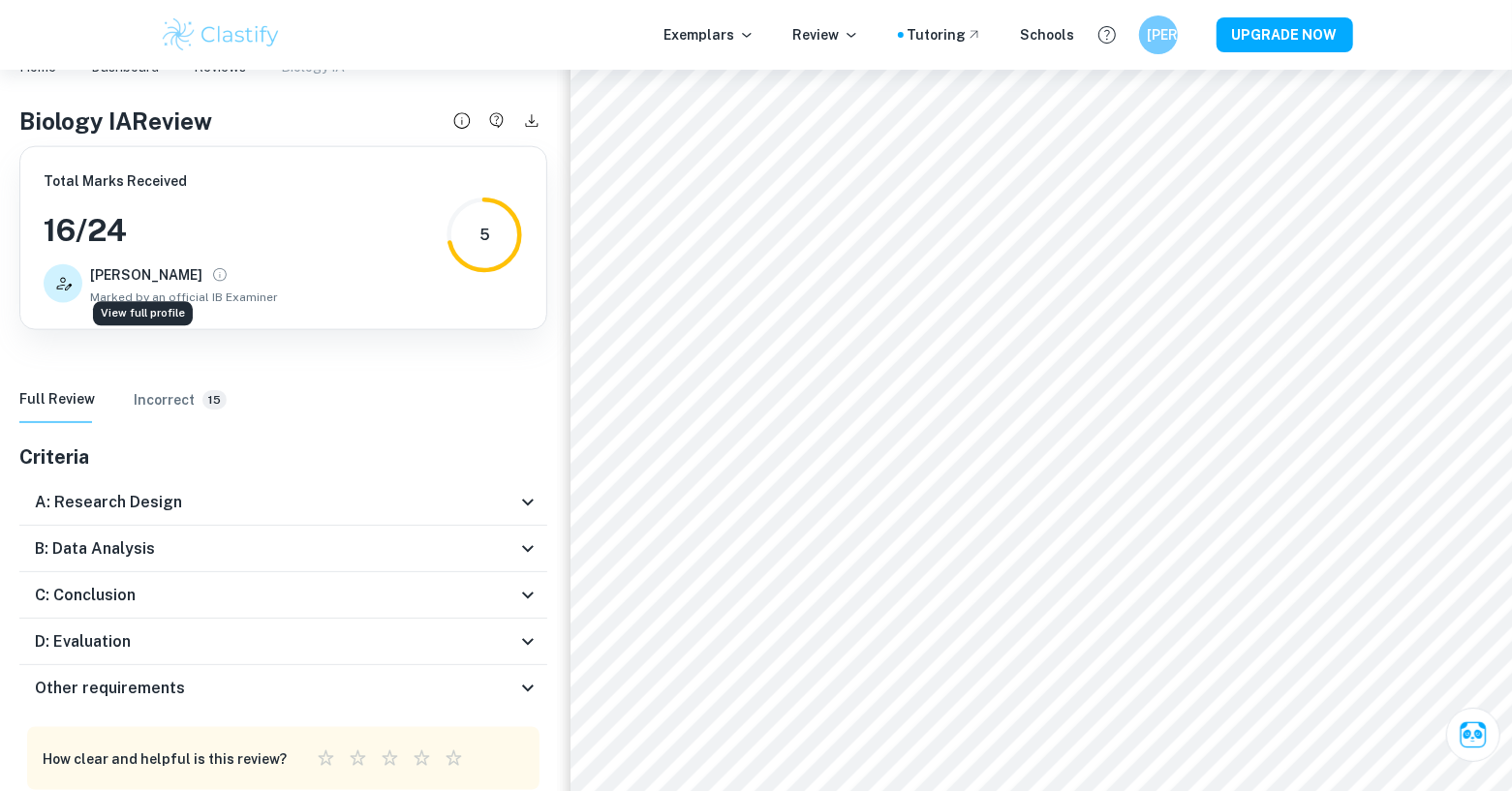
click at [211, 275] on icon "View full profile" at bounding box center [219, 275] width 17 height 17
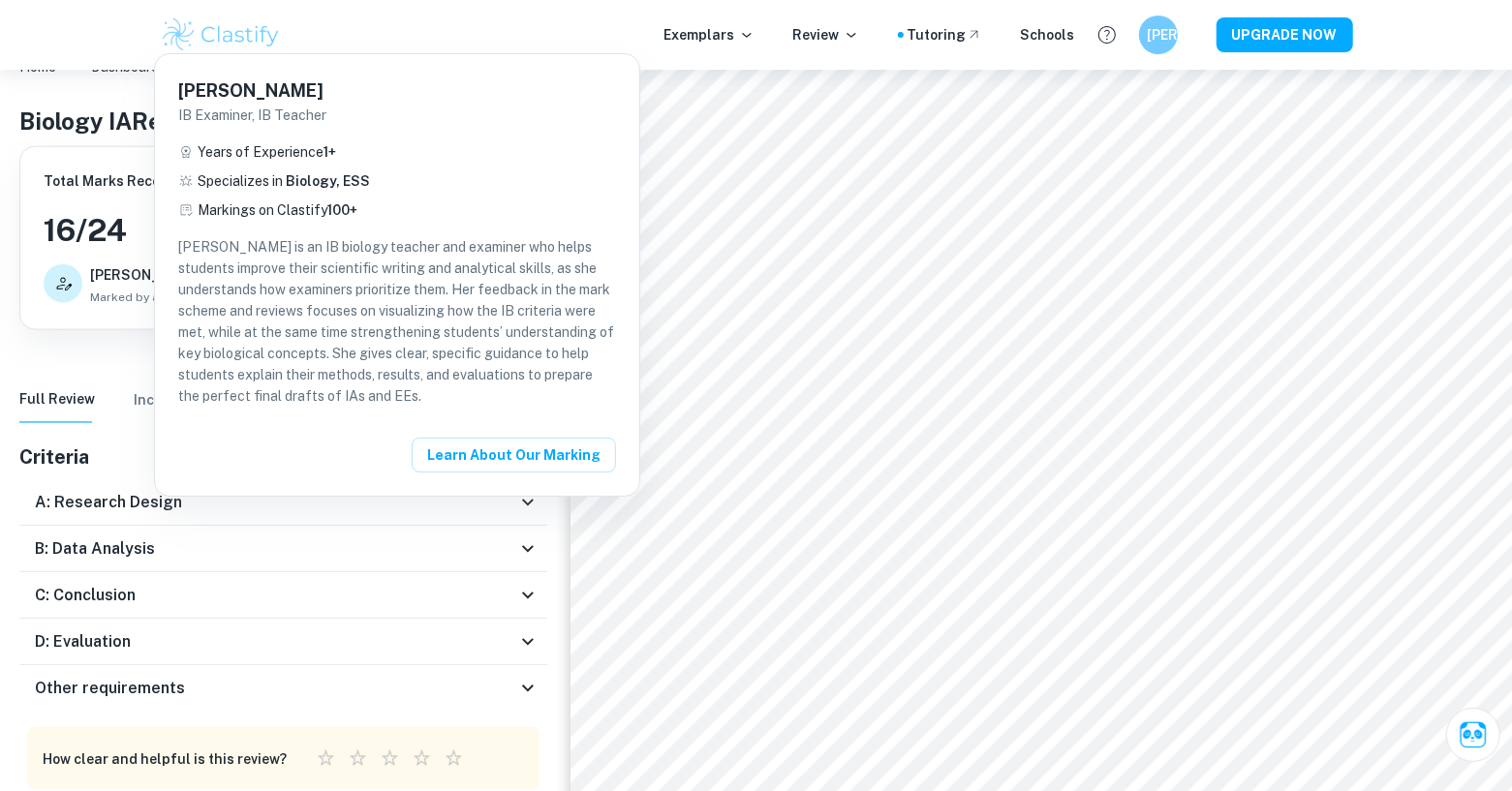
click at [415, 754] on div at bounding box center [756, 396] width 1512 height 791
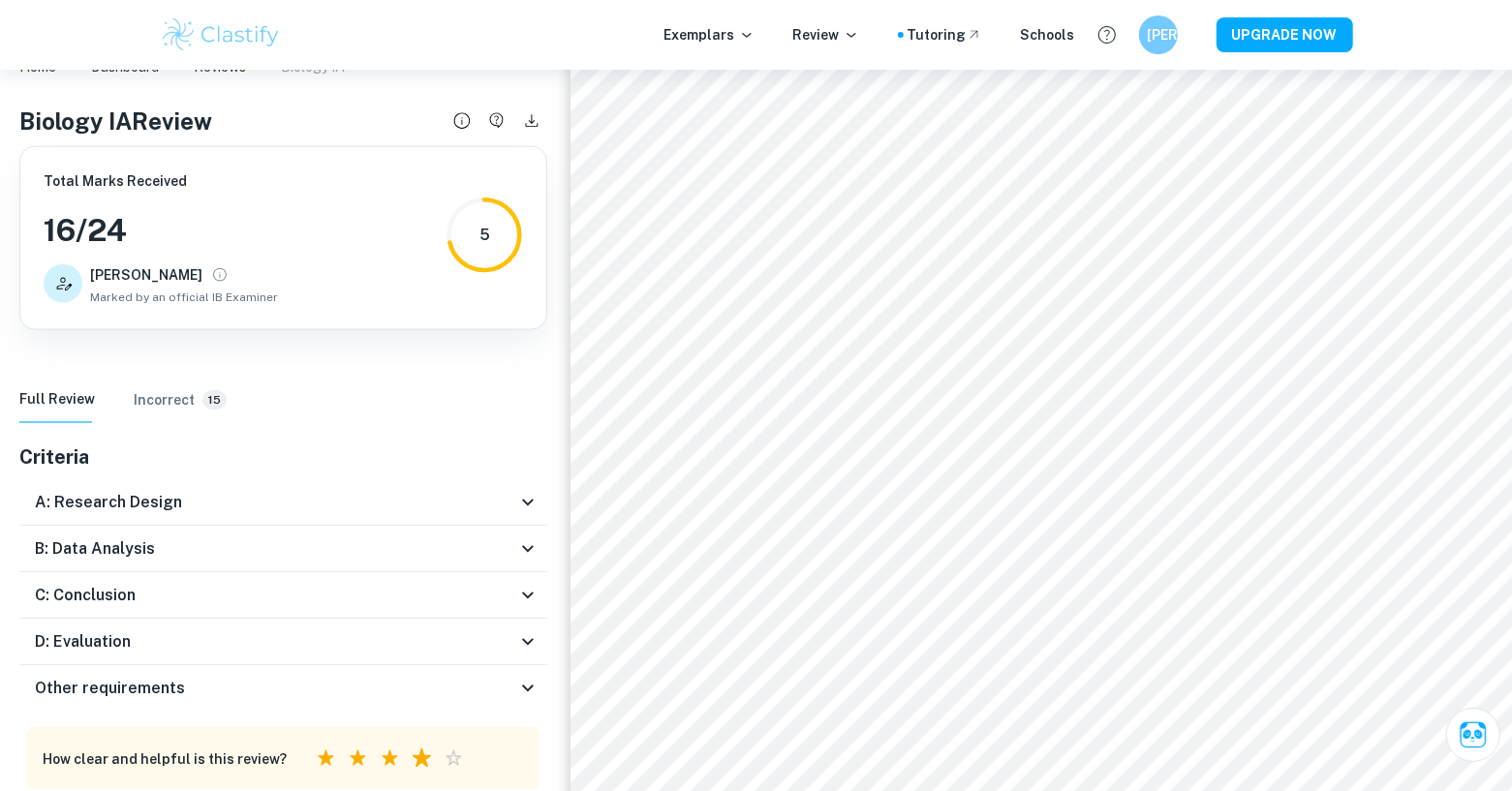
click at [411, 751] on label "4 Stars" at bounding box center [421, 759] width 32 height 32
click at [310, 743] on input "4 Stars" at bounding box center [309, 742] width 1 height 1
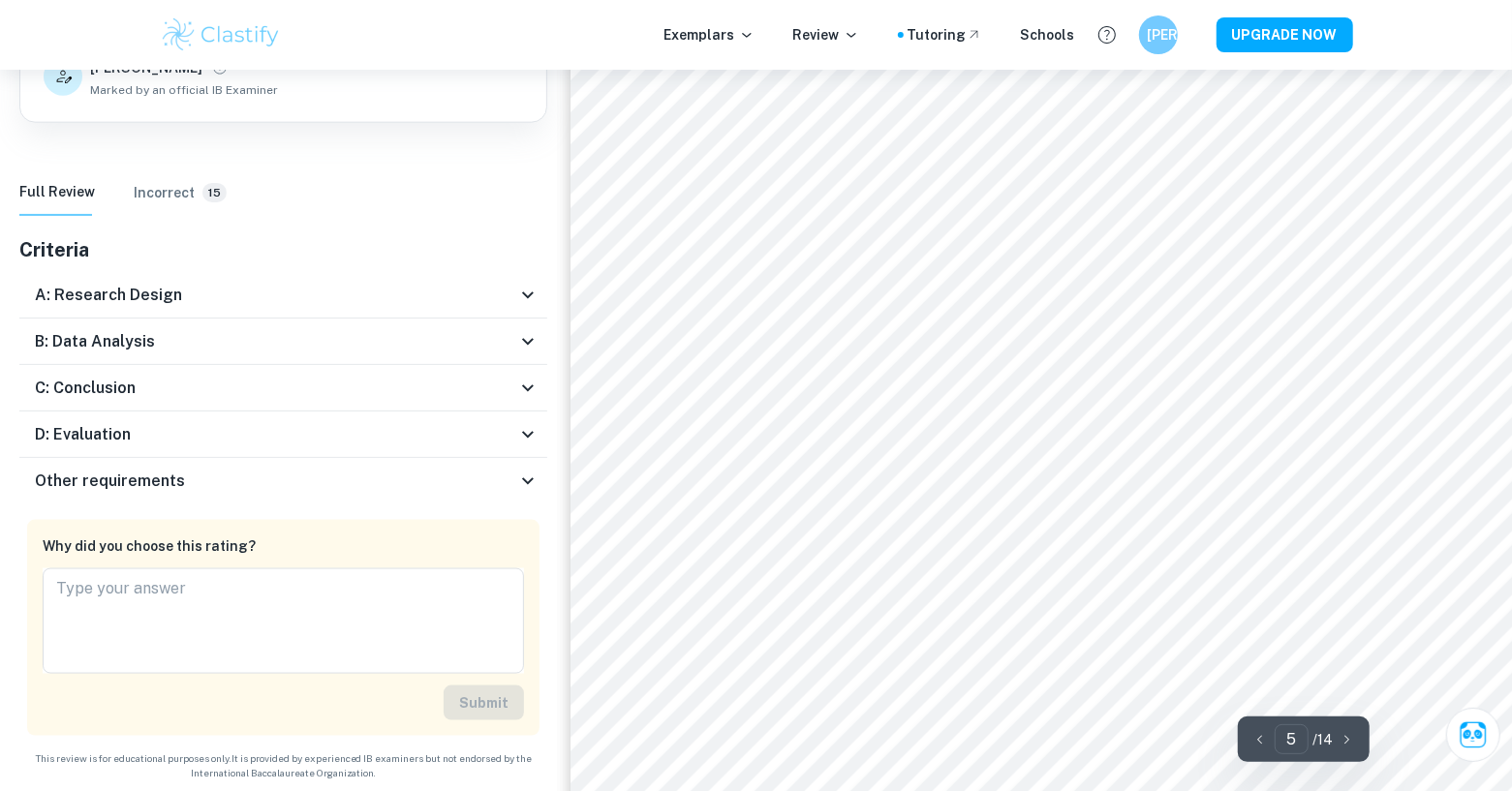
scroll to position [5969, 4]
